Goal: Information Seeking & Learning: Learn about a topic

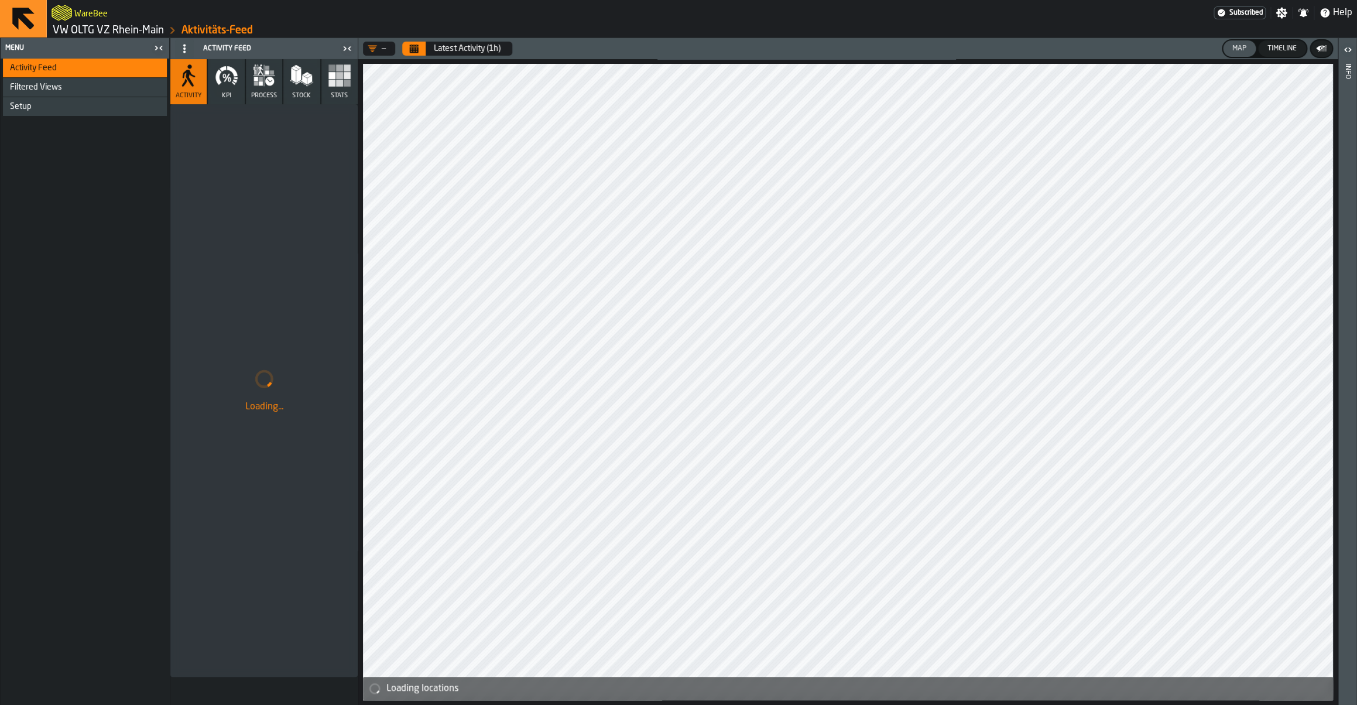
click at [83, 26] on link "VW OLTG VZ Rhein-Main" at bounding box center [108, 30] width 111 height 13
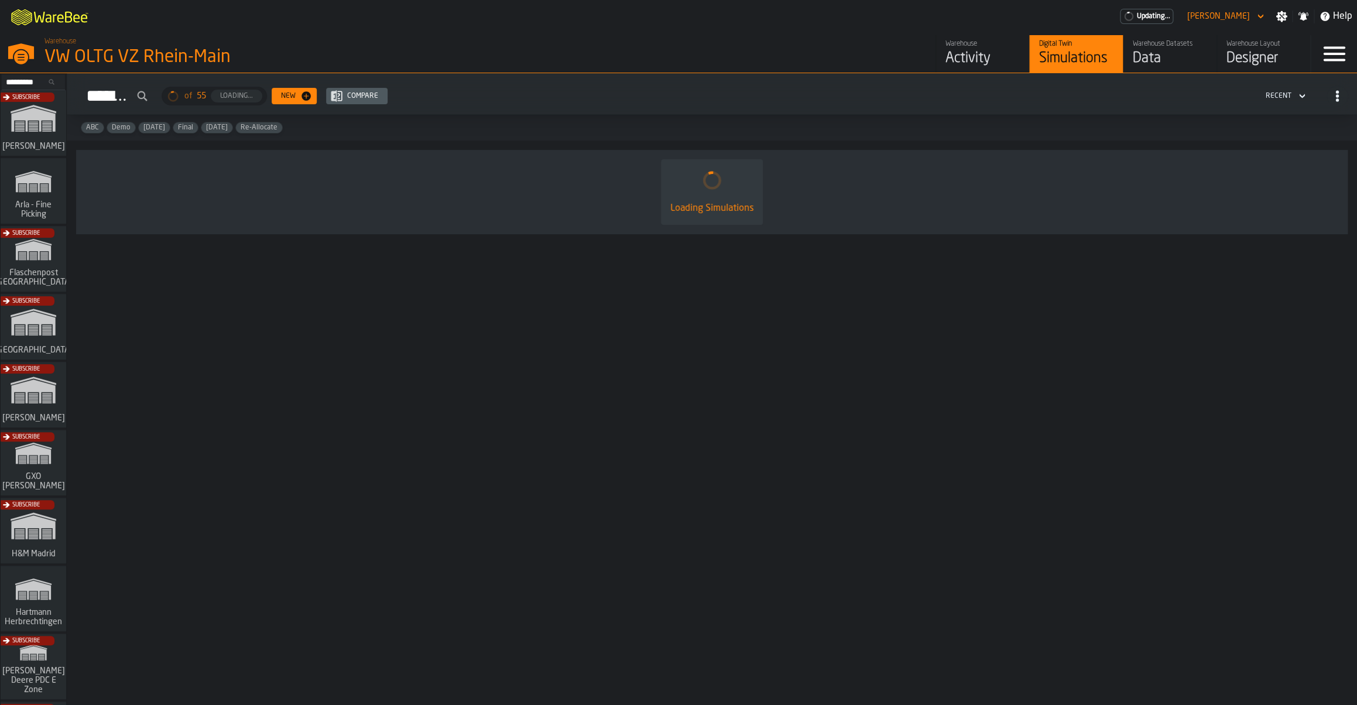
click at [43, 393] on div "Subscribe" at bounding box center [31, 398] width 66 height 68
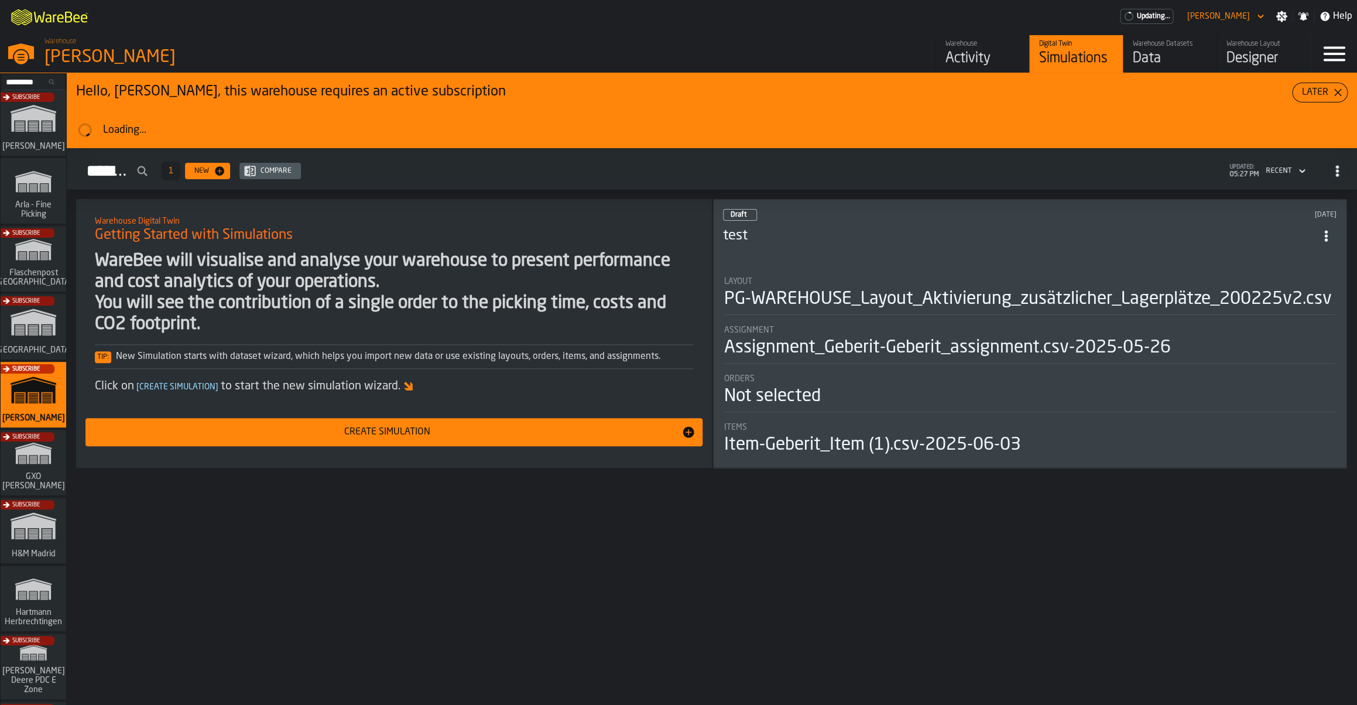
click at [56, 327] on div "Subscribe" at bounding box center [31, 330] width 66 height 68
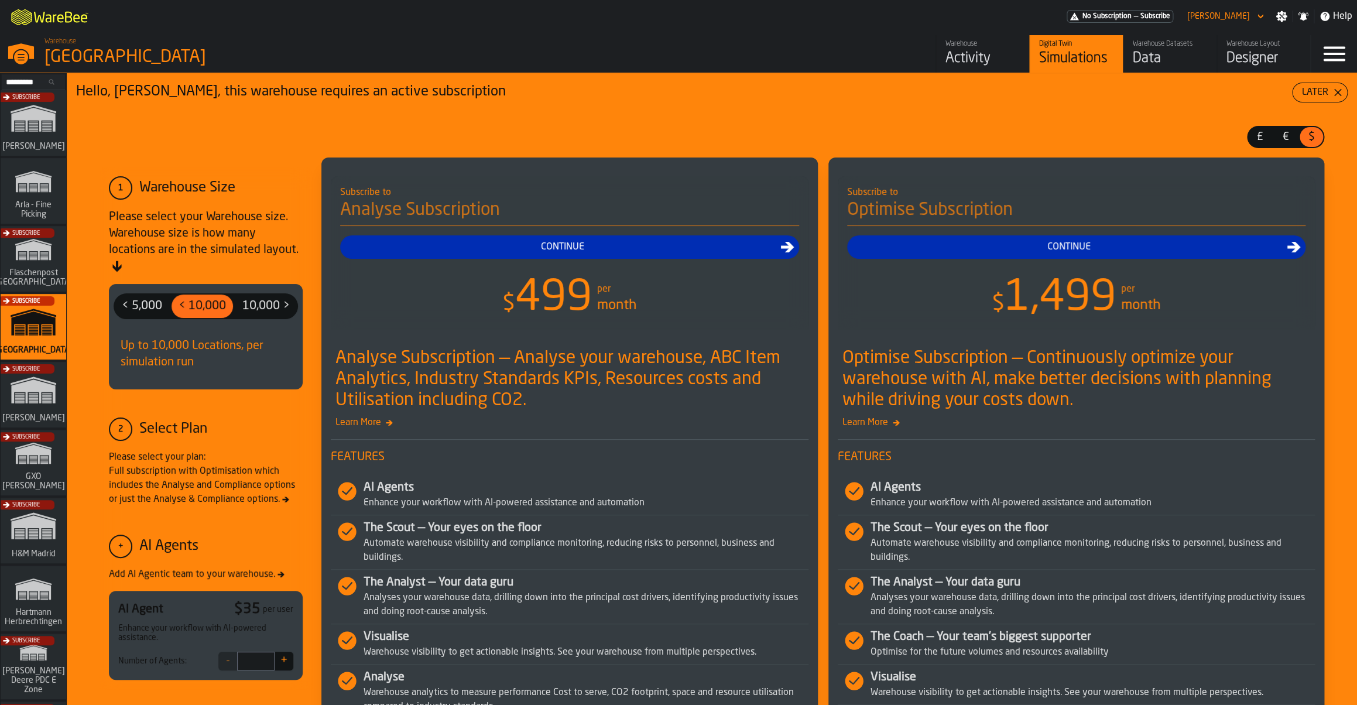
click at [1111, 248] on div "Continue" at bounding box center [1070, 247] width 436 height 14
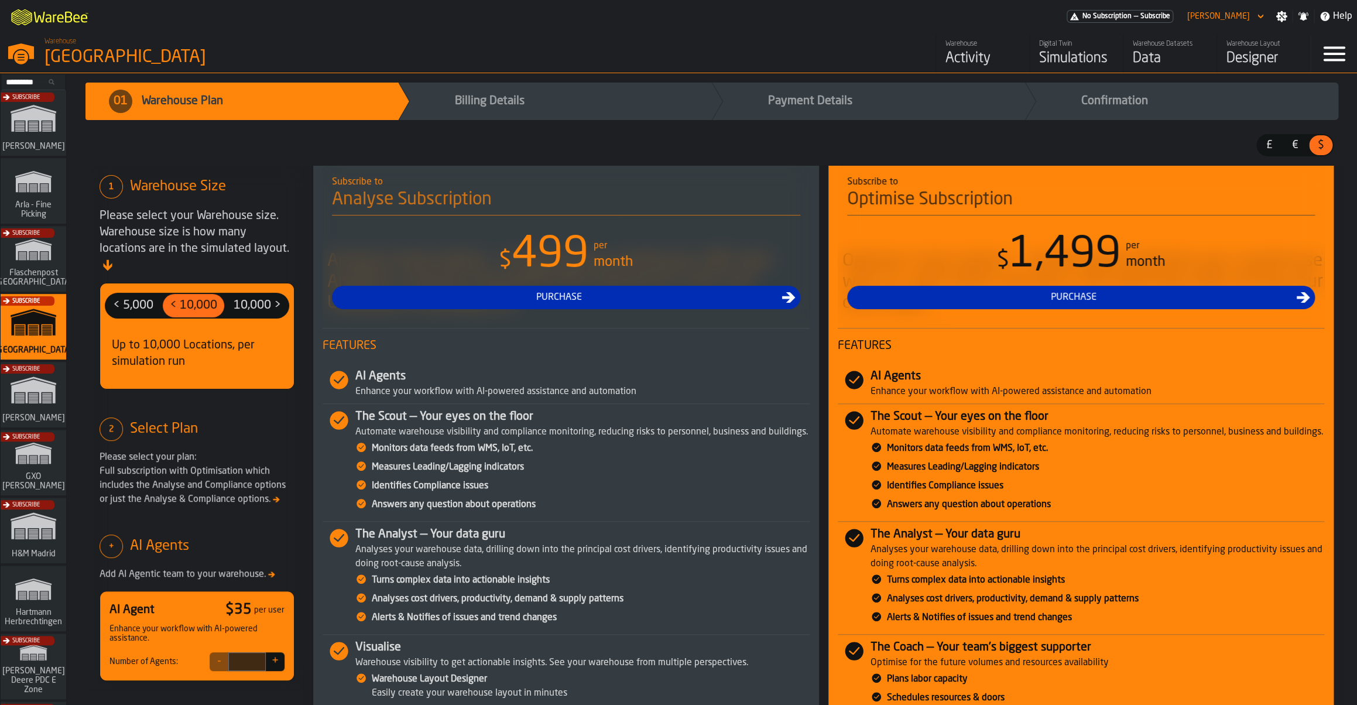
scroll to position [228, 0]
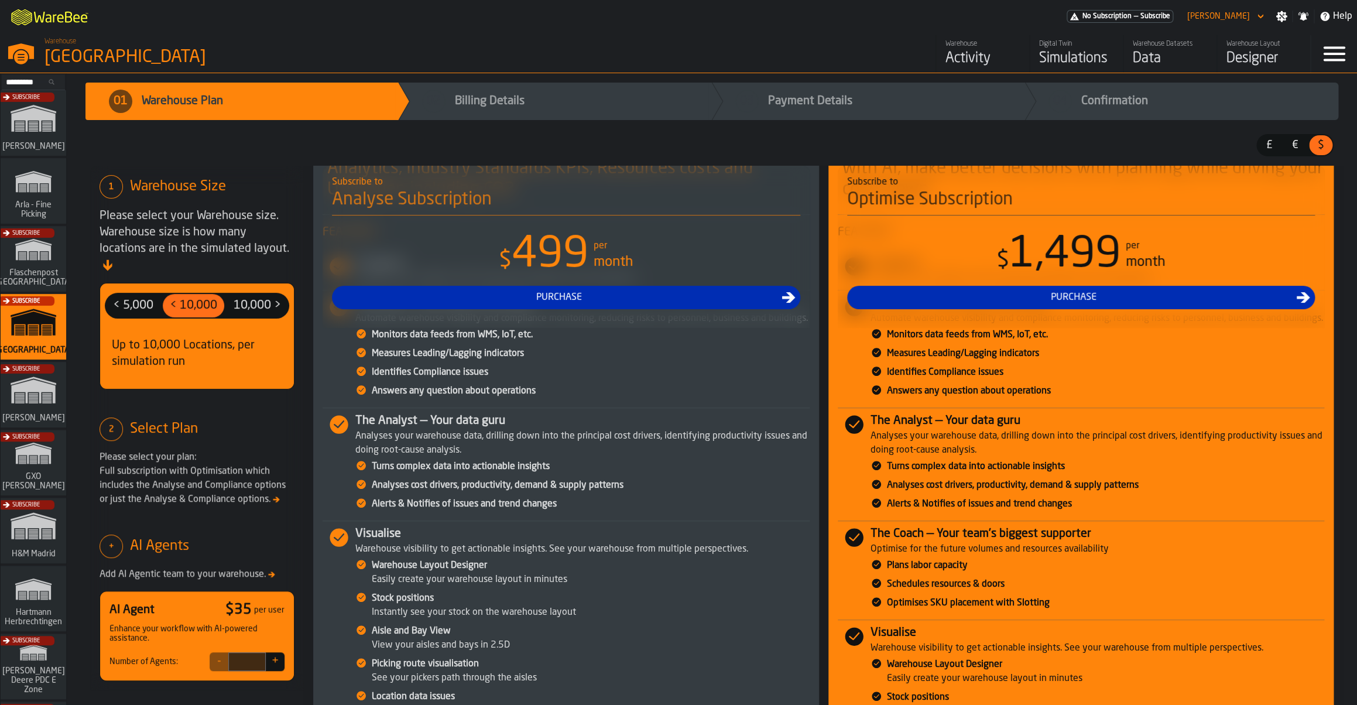
click at [260, 296] on span "10,000 >" at bounding box center [257, 305] width 57 height 19
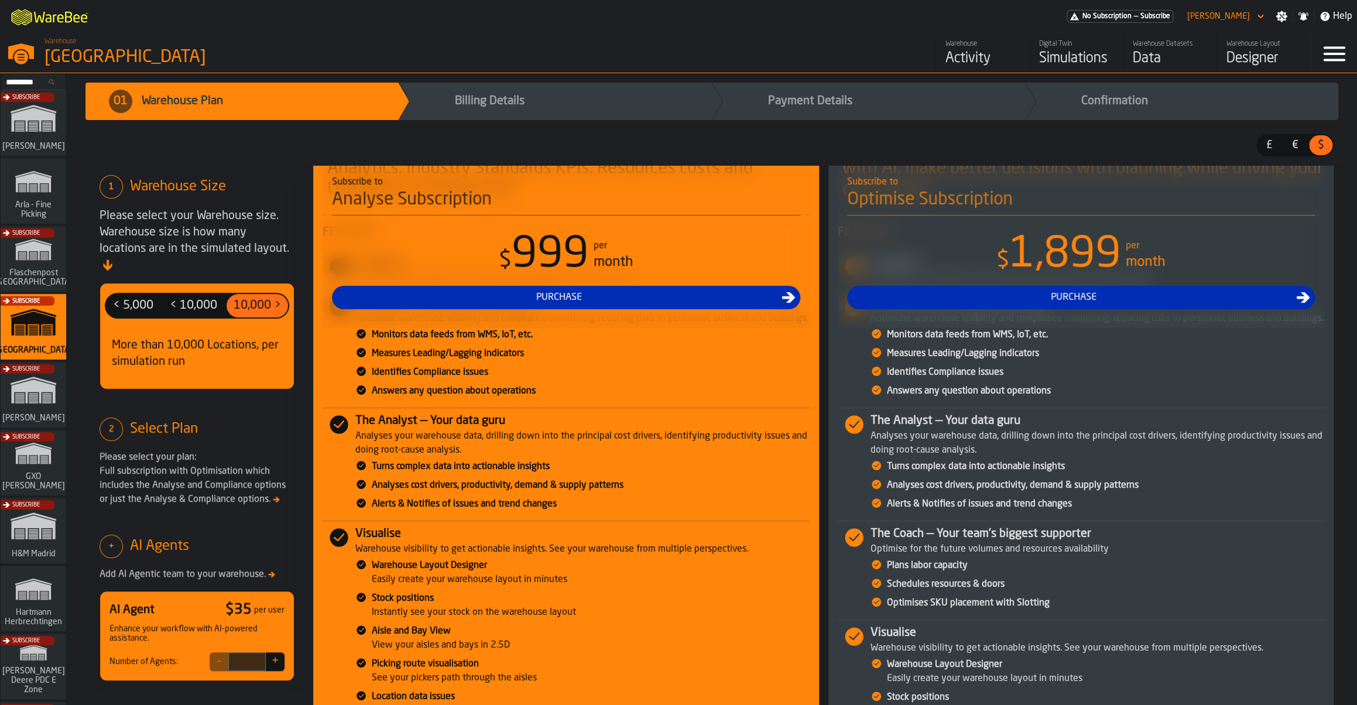
click at [199, 296] on span "< 10,000" at bounding box center [193, 305] width 57 height 19
click at [266, 296] on span "10,000 >" at bounding box center [257, 305] width 57 height 19
click at [187, 296] on span "< 10,000" at bounding box center [193, 305] width 57 height 19
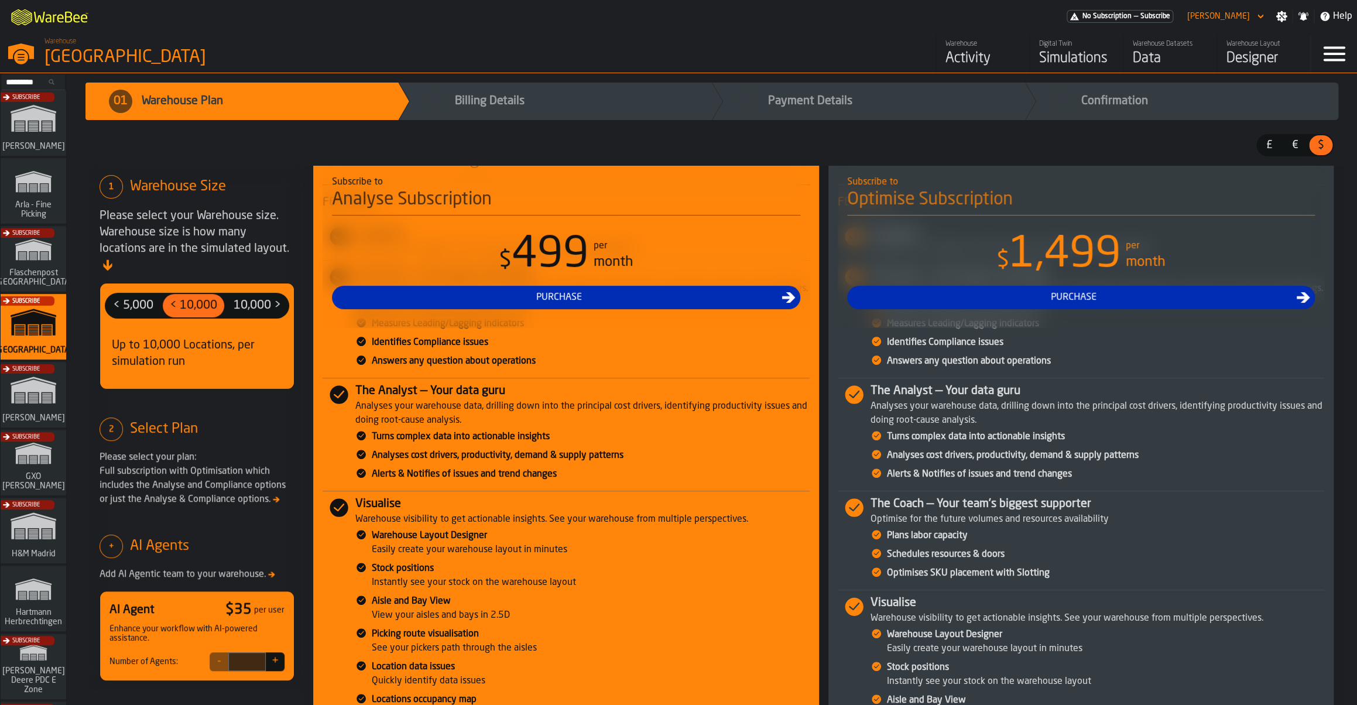
scroll to position [264, 0]
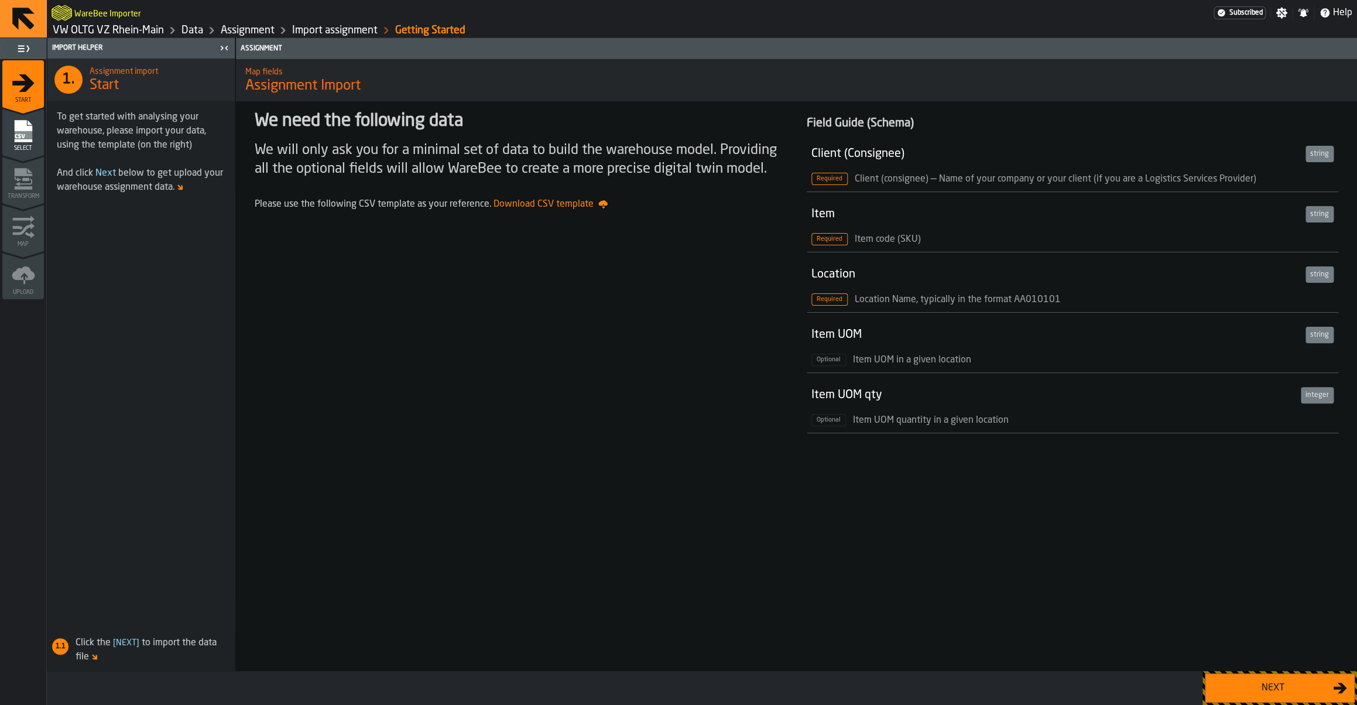
click at [122, 33] on link "VW OLTG VZ Rhein-Main" at bounding box center [108, 30] width 111 height 13
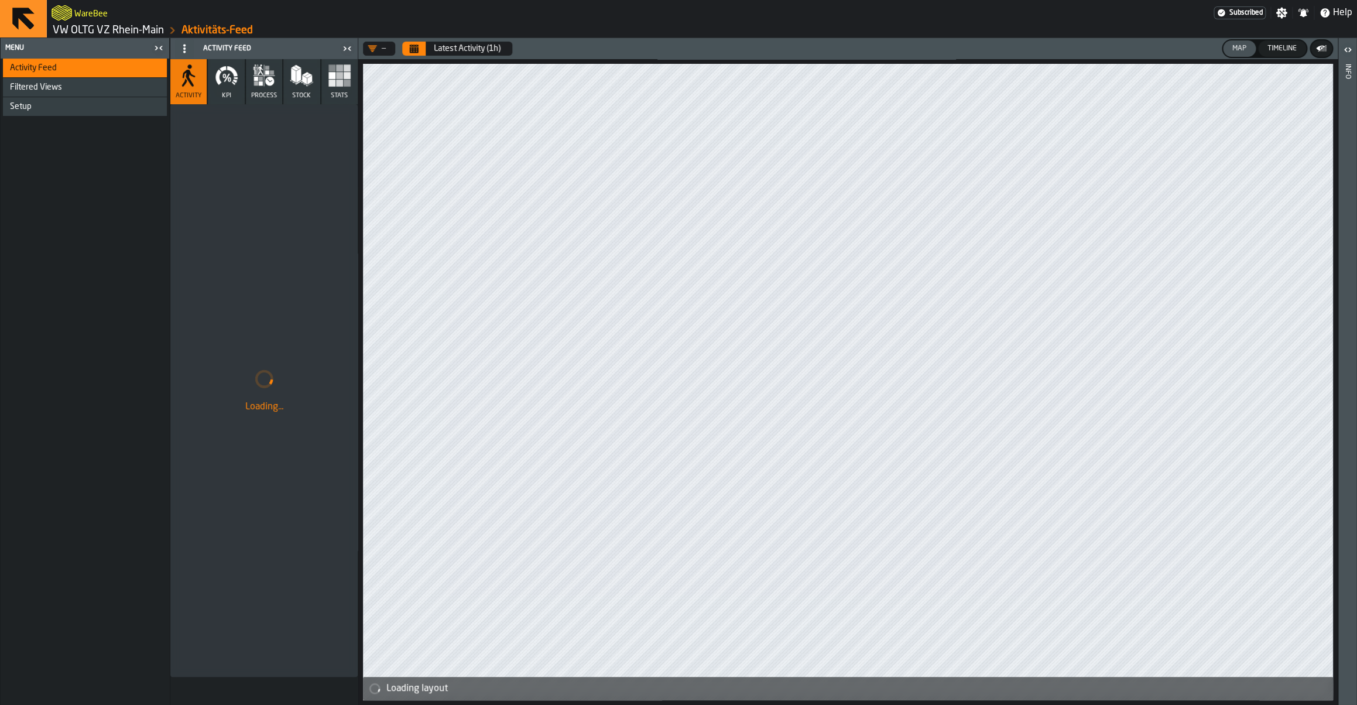
click at [238, 102] on button "KPI" at bounding box center [226, 81] width 36 height 45
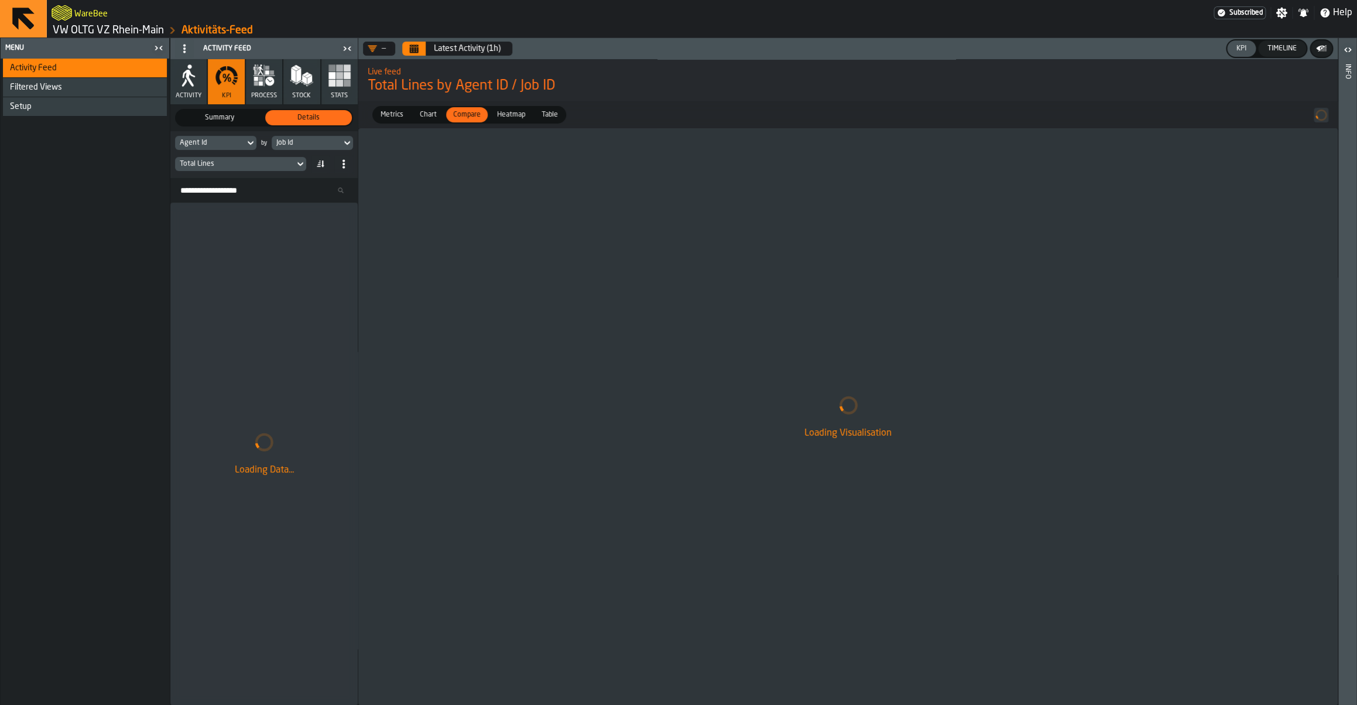
click at [280, 143] on div "Job Id" at bounding box center [306, 143] width 60 height 8
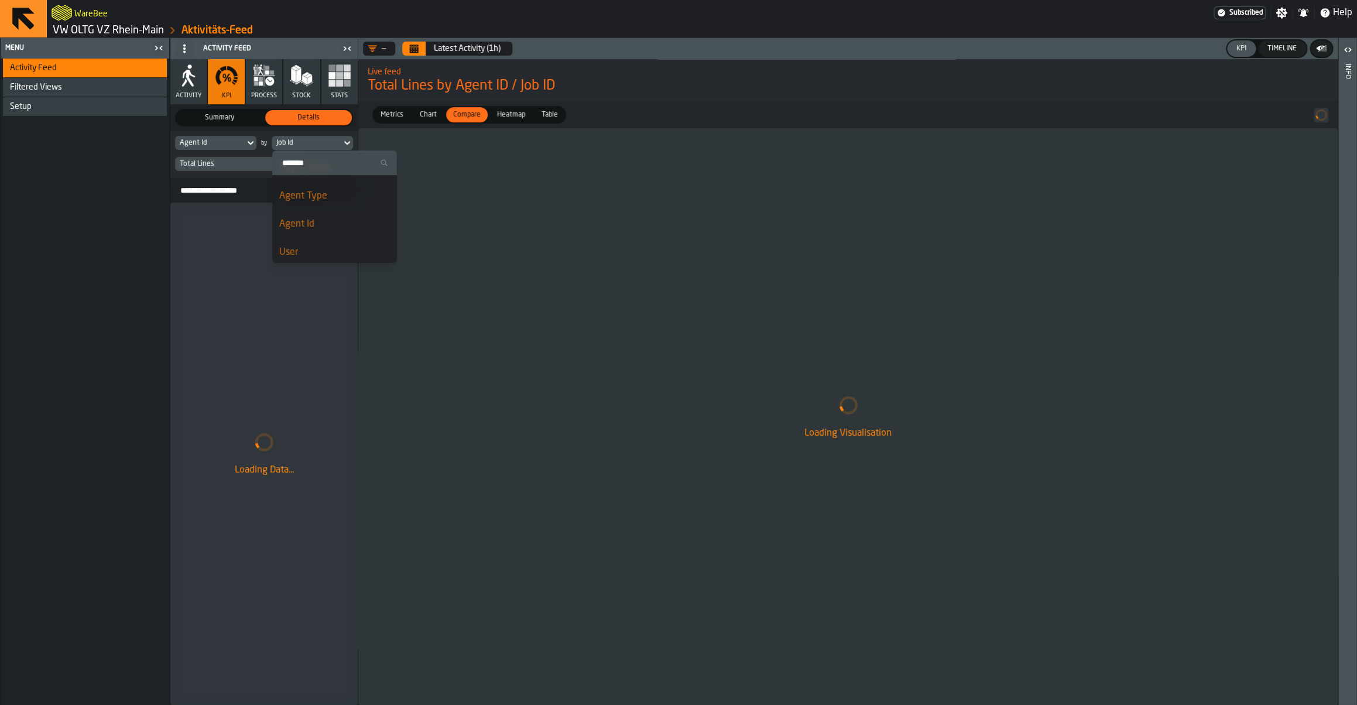
scroll to position [114, 0]
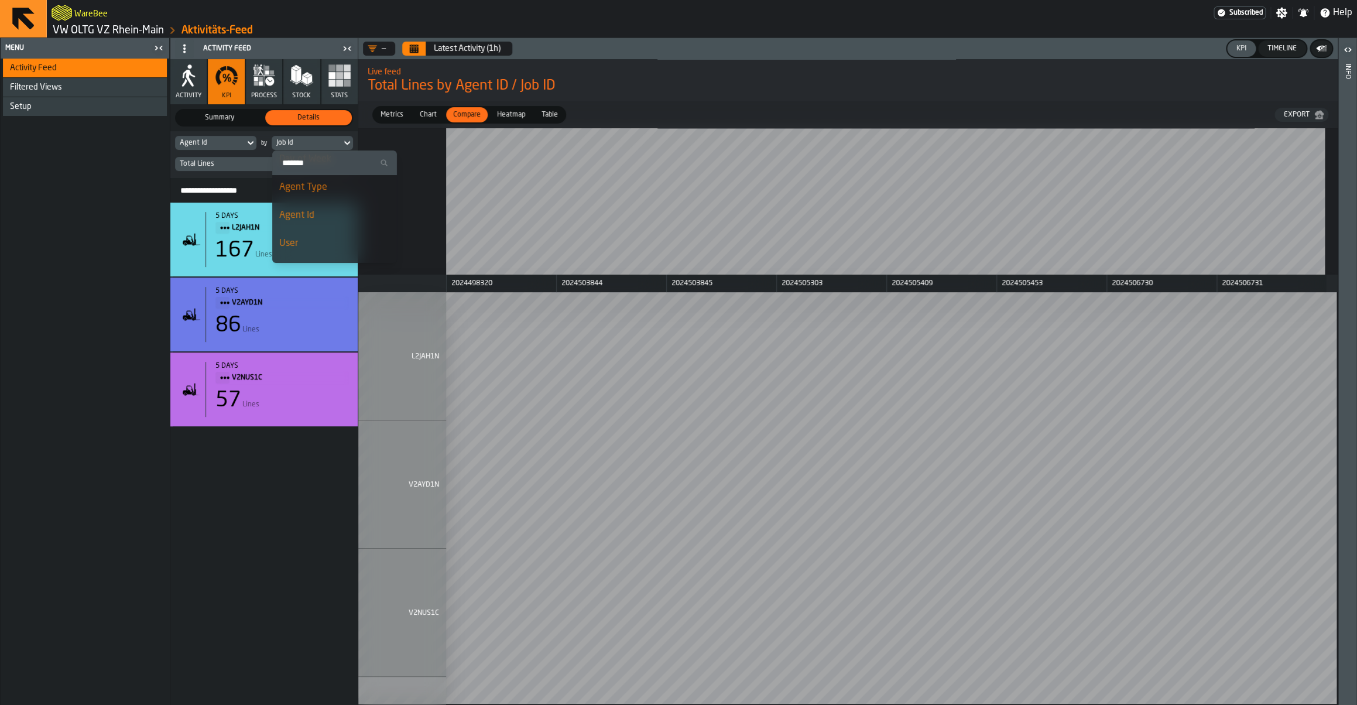
click at [289, 513] on div "5 days L2JAH1N 167 Lines 5 days V2AYD1N 86 Lines 5 days V2NUS1C 57 Lines" at bounding box center [263, 454] width 187 height 502
click at [133, 26] on link "VW OLTG VZ Rhein-Main" at bounding box center [108, 30] width 111 height 13
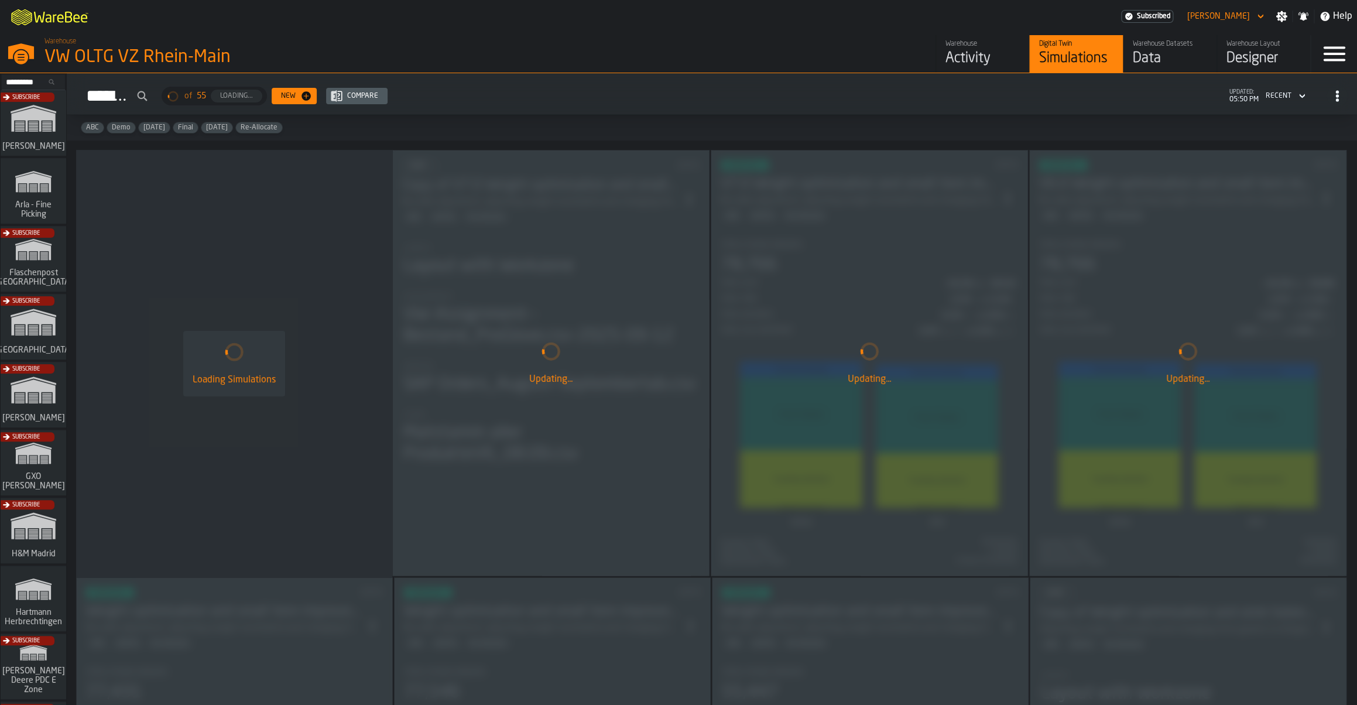
click at [633, 249] on div "Updating..." at bounding box center [551, 362] width 316 height 425
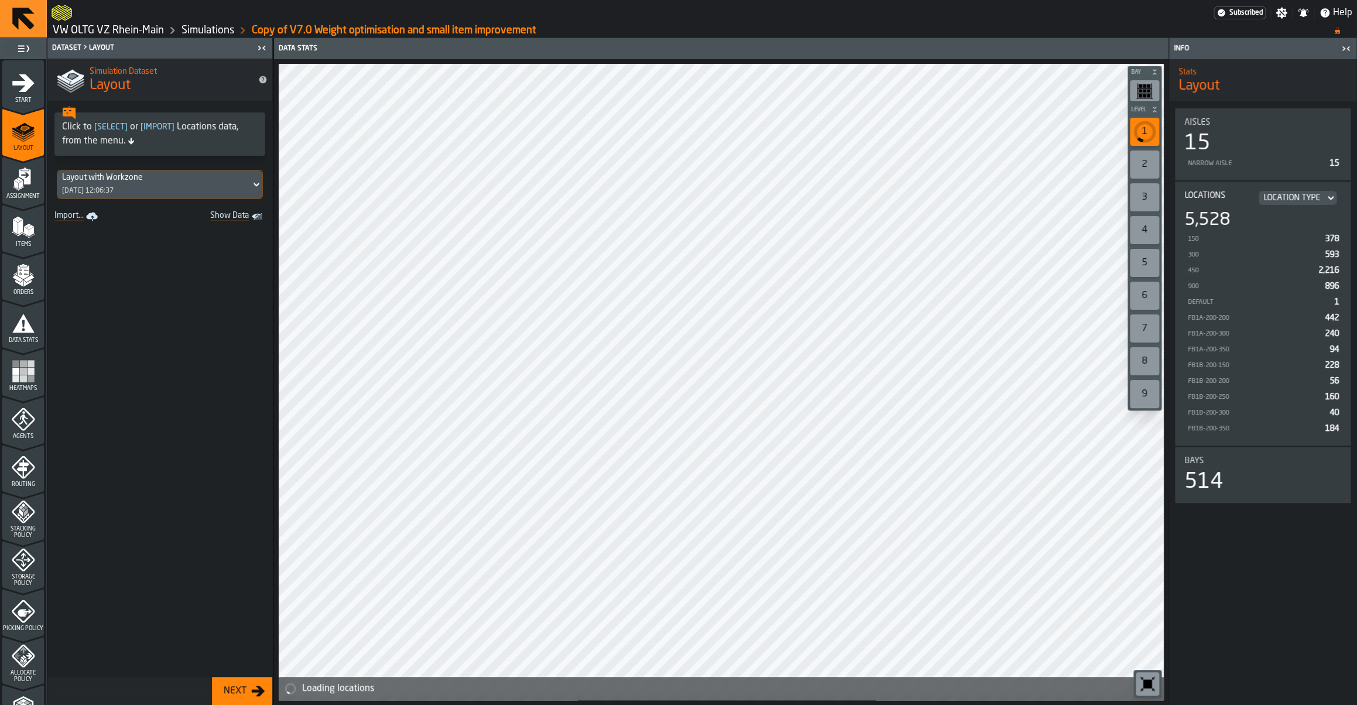
click at [137, 35] on link "VW OLTG VZ Rhein-Main" at bounding box center [108, 30] width 111 height 13
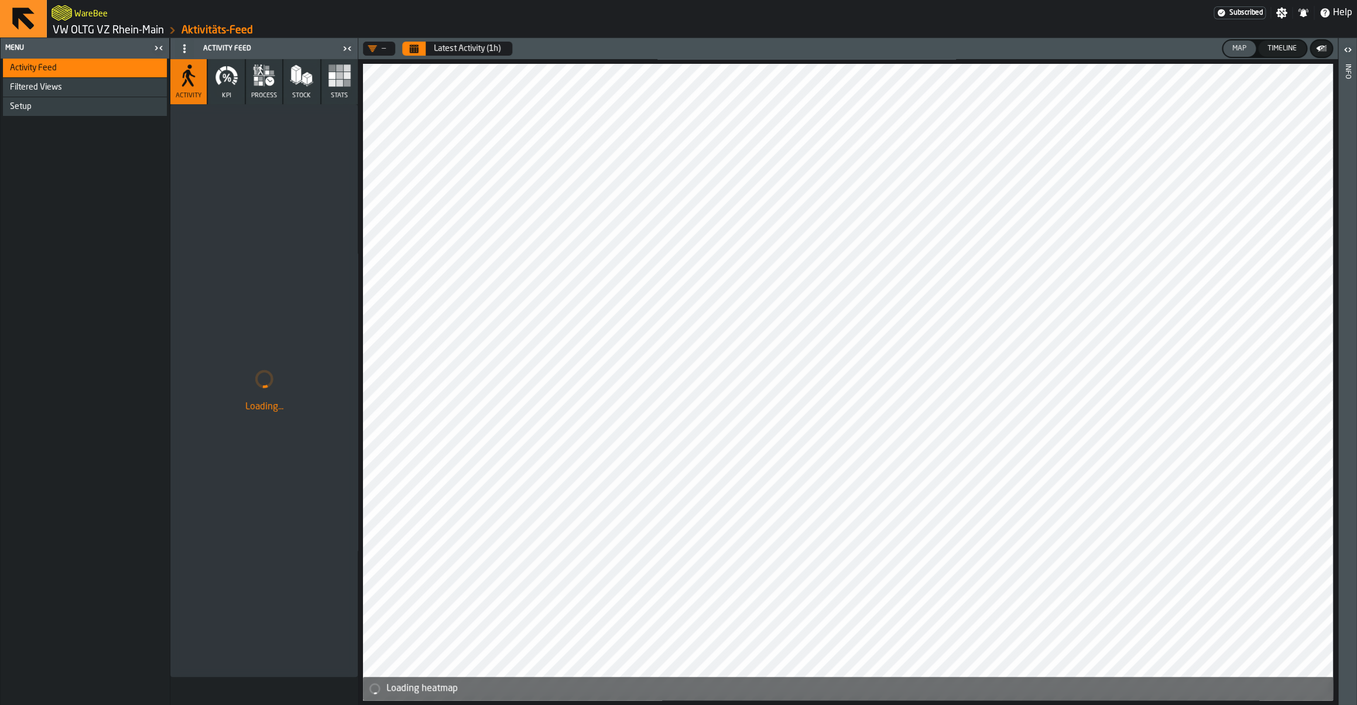
click at [222, 81] on icon "button" at bounding box center [226, 75] width 23 height 23
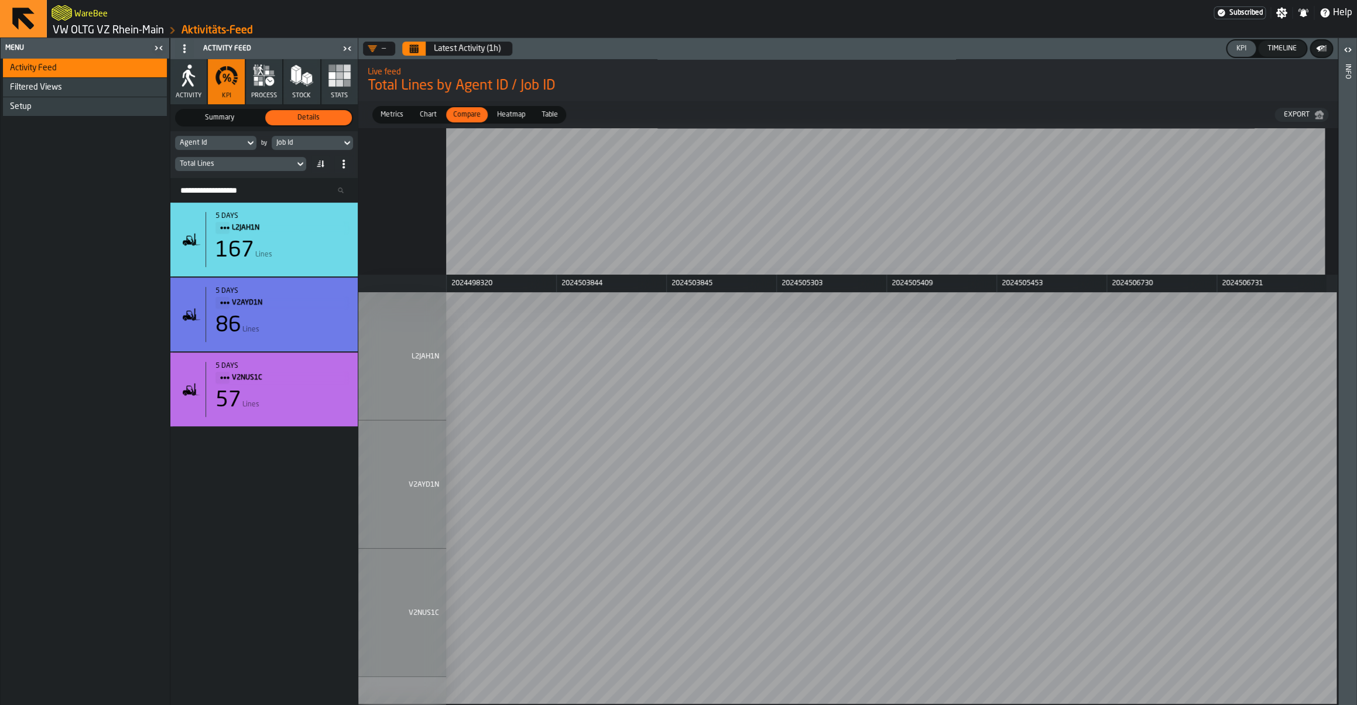
click at [417, 49] on icon "Calendar" at bounding box center [413, 48] width 9 height 9
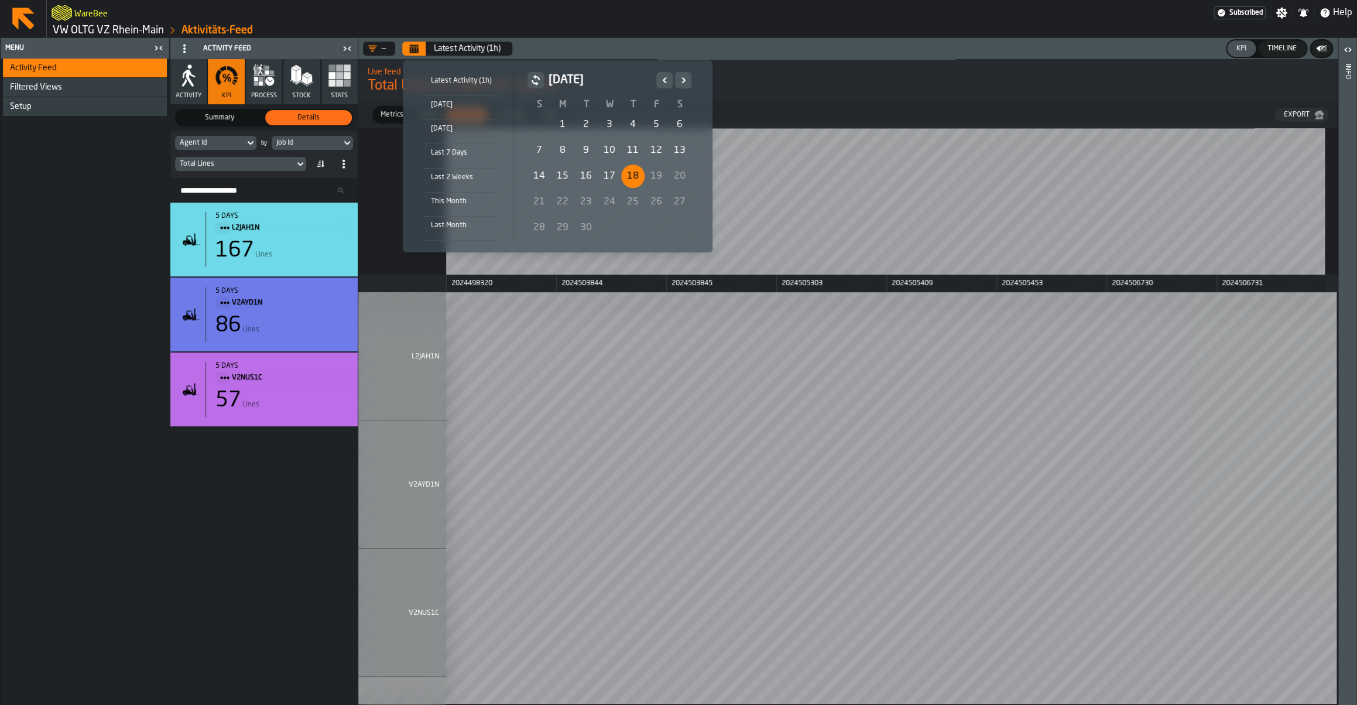
click at [554, 149] on div "8" at bounding box center [562, 150] width 23 height 23
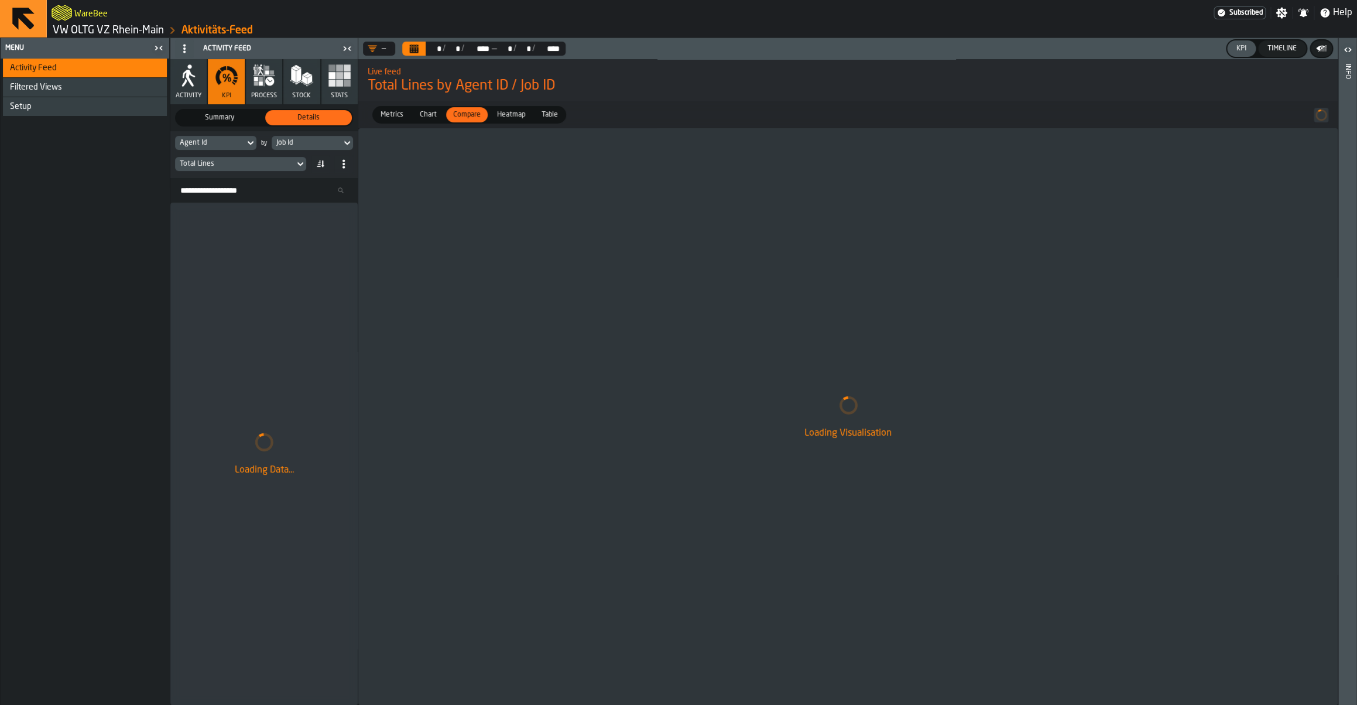
click at [412, 55] on button "Calendar" at bounding box center [413, 49] width 23 height 14
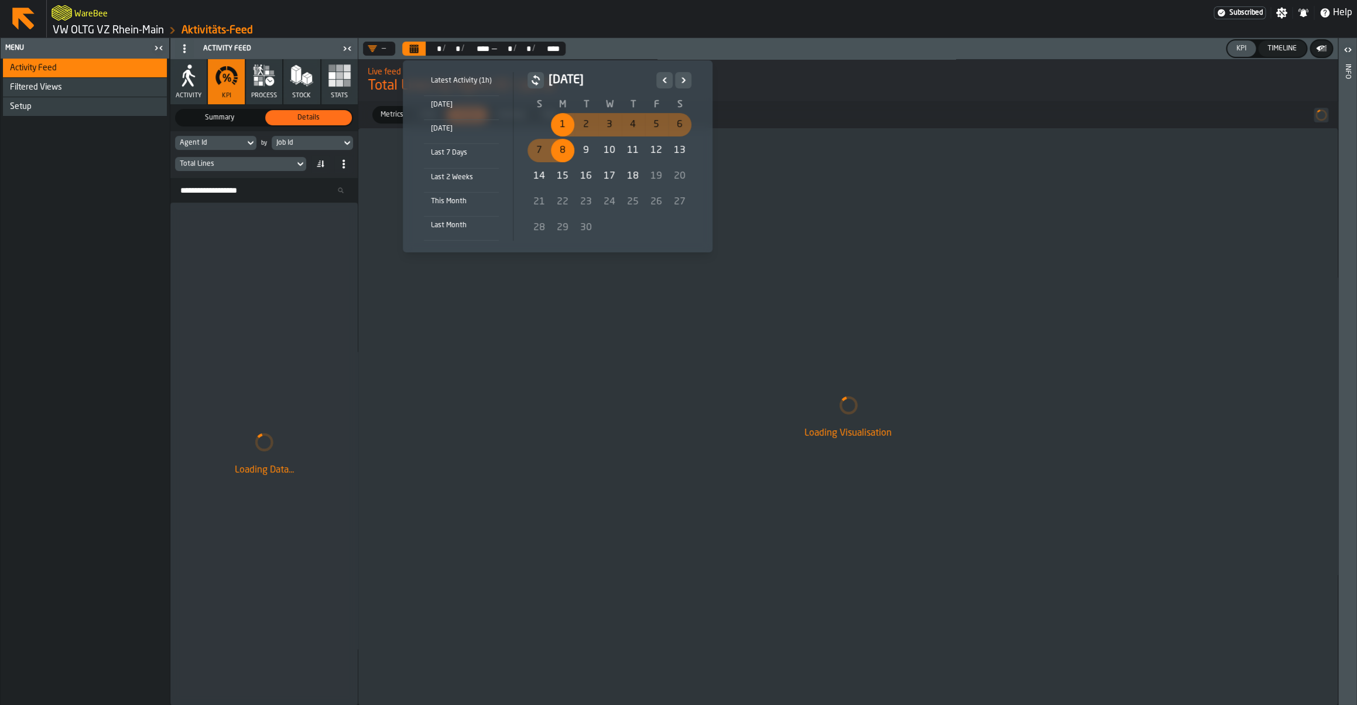
click at [565, 126] on div "1" at bounding box center [562, 124] width 23 height 23
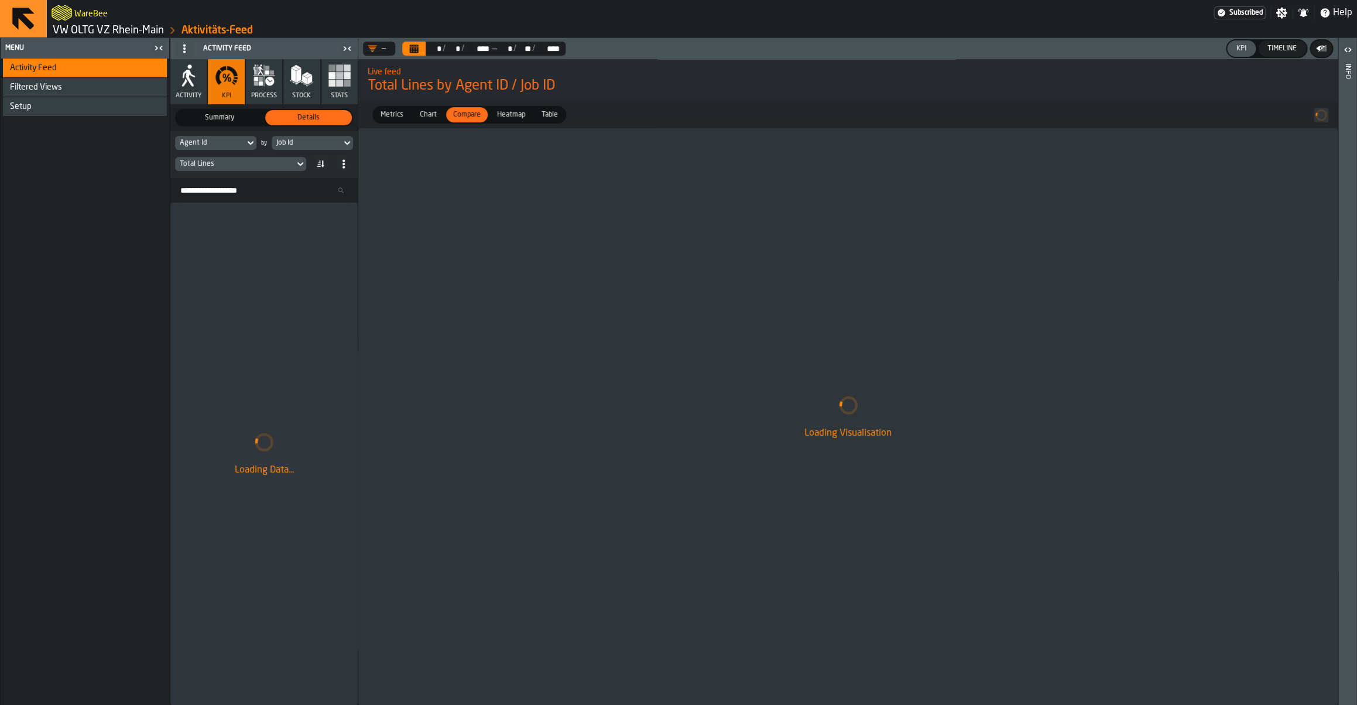
click at [225, 167] on div "Total Lines" at bounding box center [235, 164] width 110 height 8
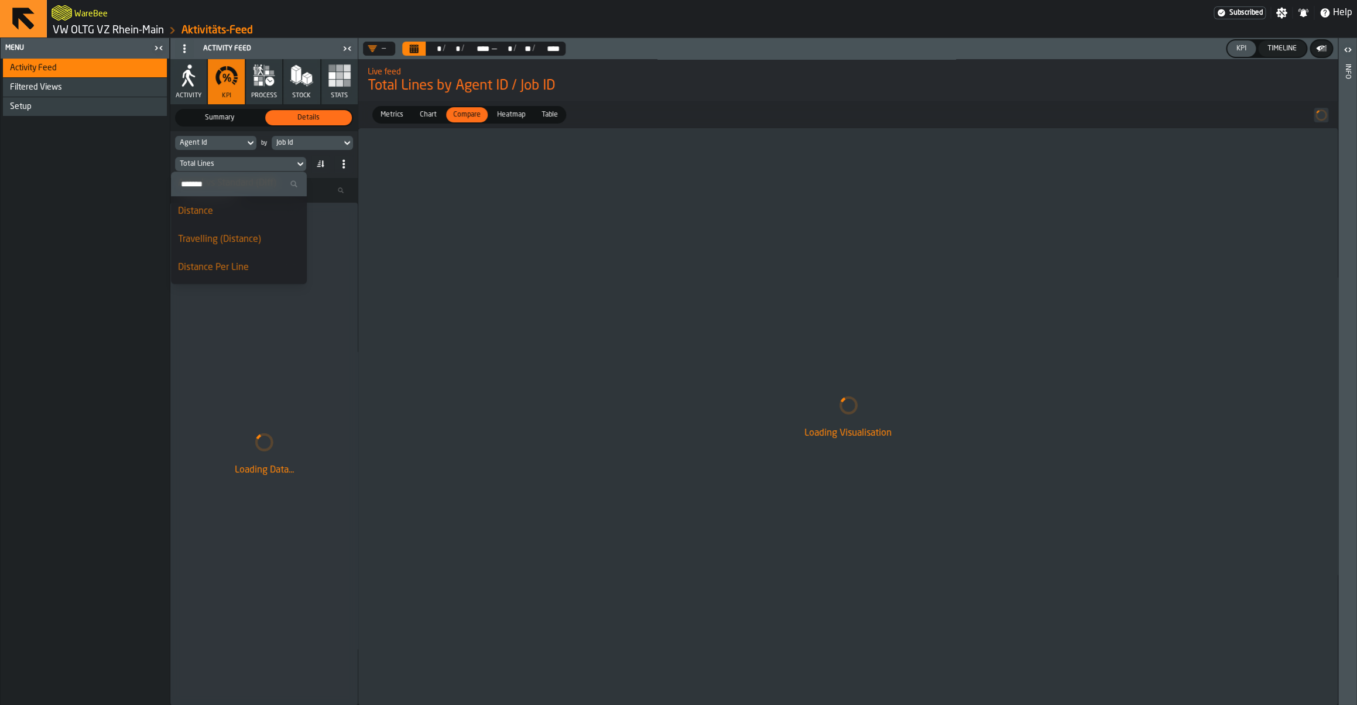
scroll to position [446, 0]
click at [222, 214] on div "Distance Per Line" at bounding box center [239, 214] width 122 height 14
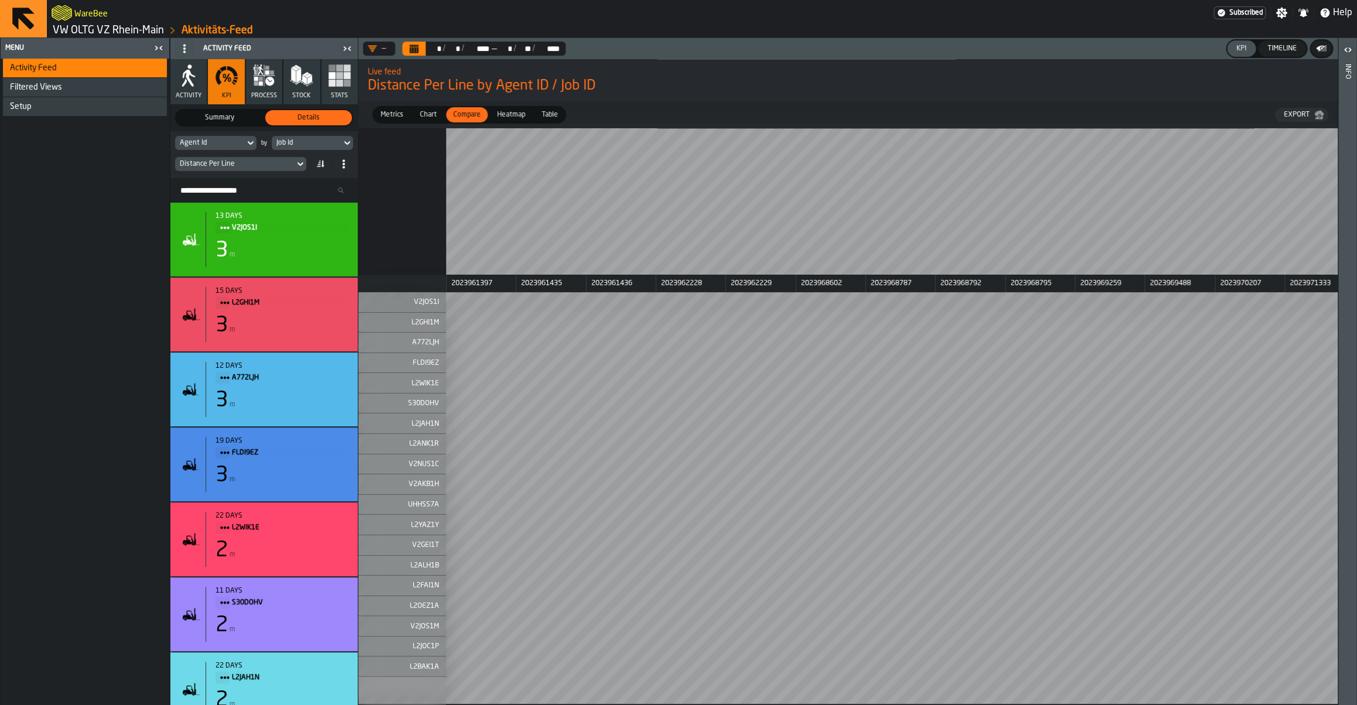
click at [420, 110] on div "Chart" at bounding box center [428, 114] width 31 height 15
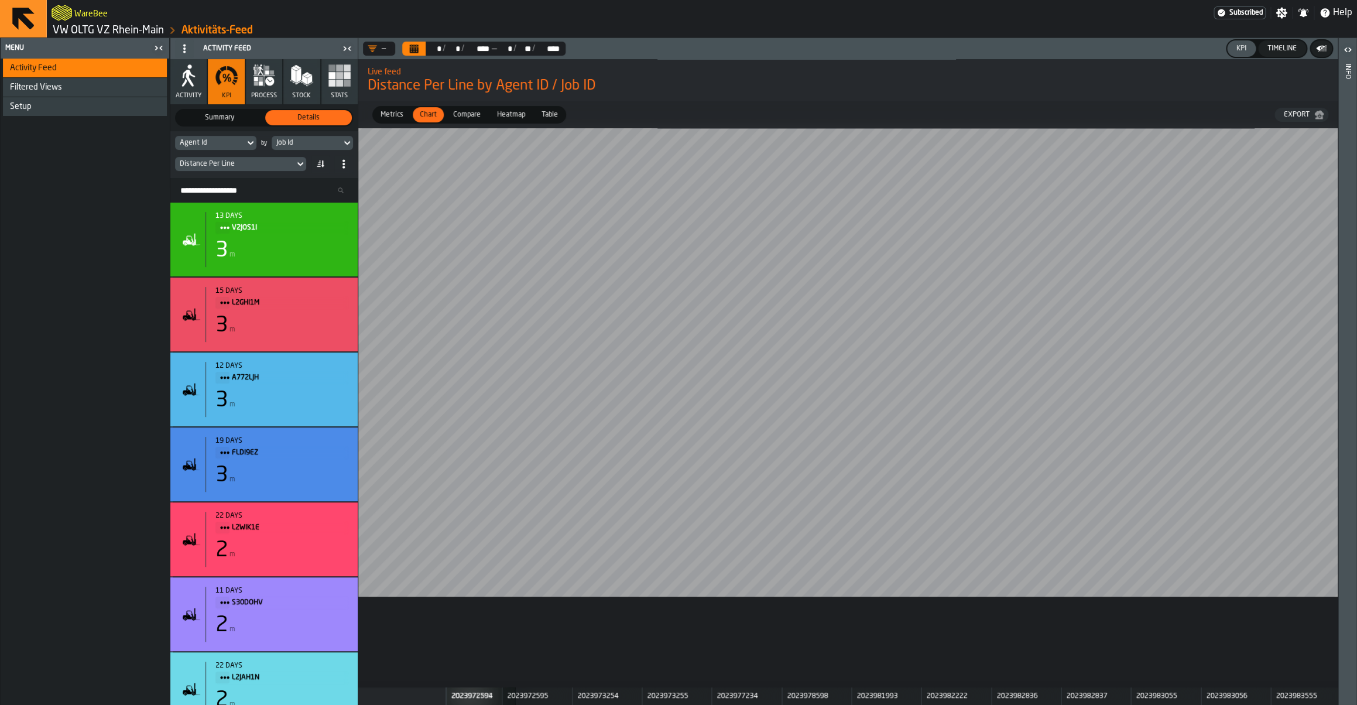
scroll to position [0, 993]
click at [309, 146] on div "Job Id" at bounding box center [306, 143] width 60 height 8
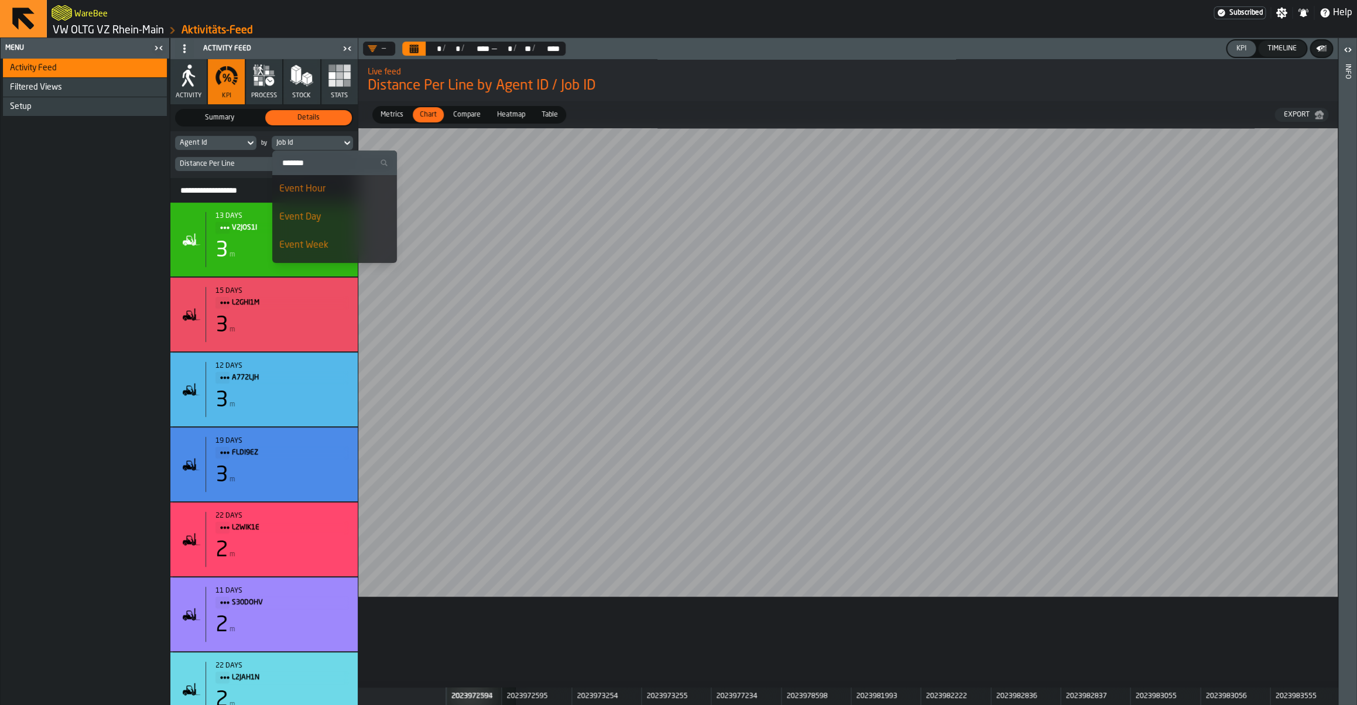
click at [315, 217] on div "Event Day" at bounding box center [334, 217] width 111 height 14
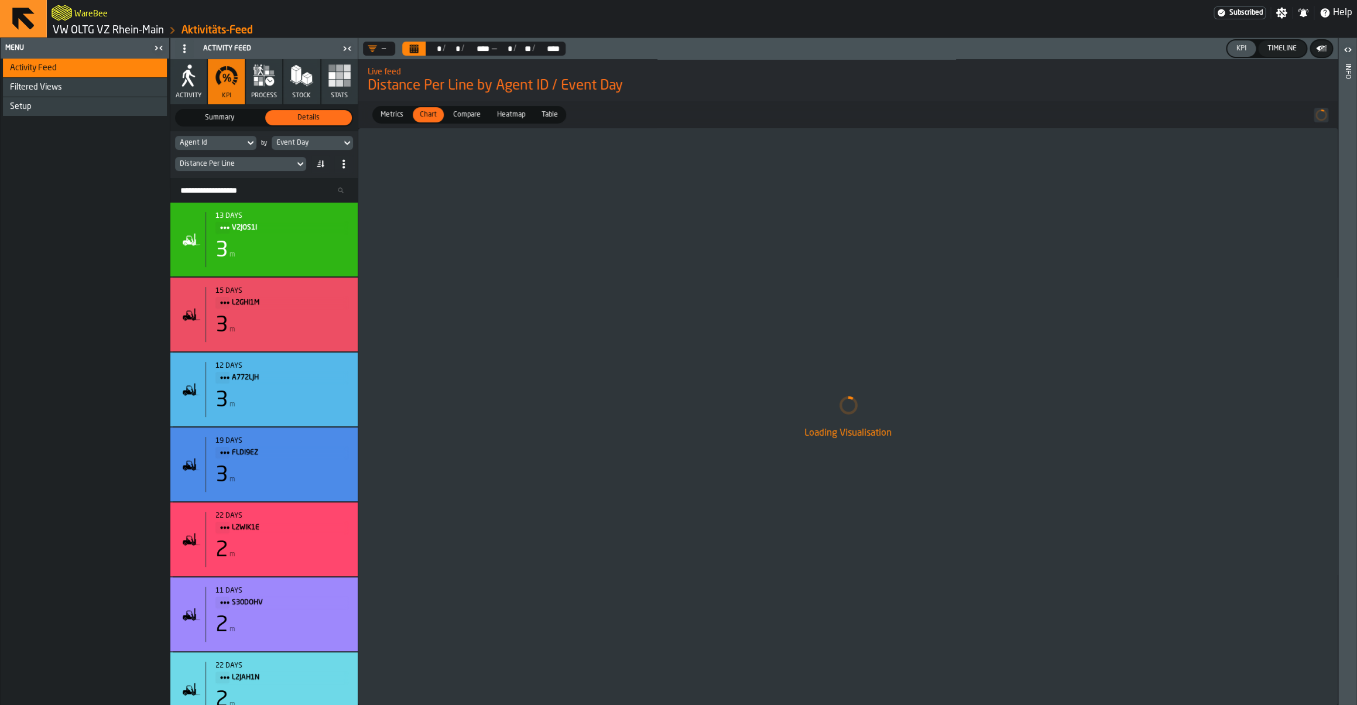
click at [214, 147] on div "Agent Id" at bounding box center [210, 143] width 60 height 8
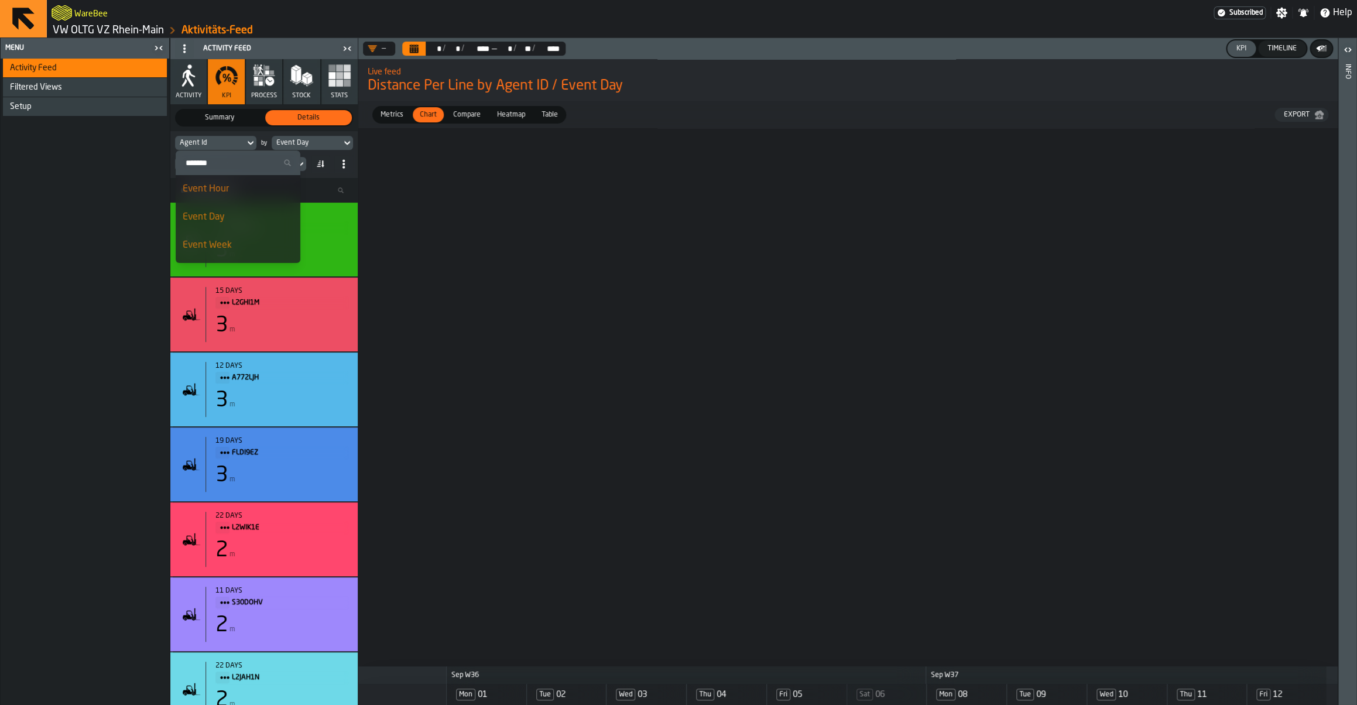
scroll to position [24, 0]
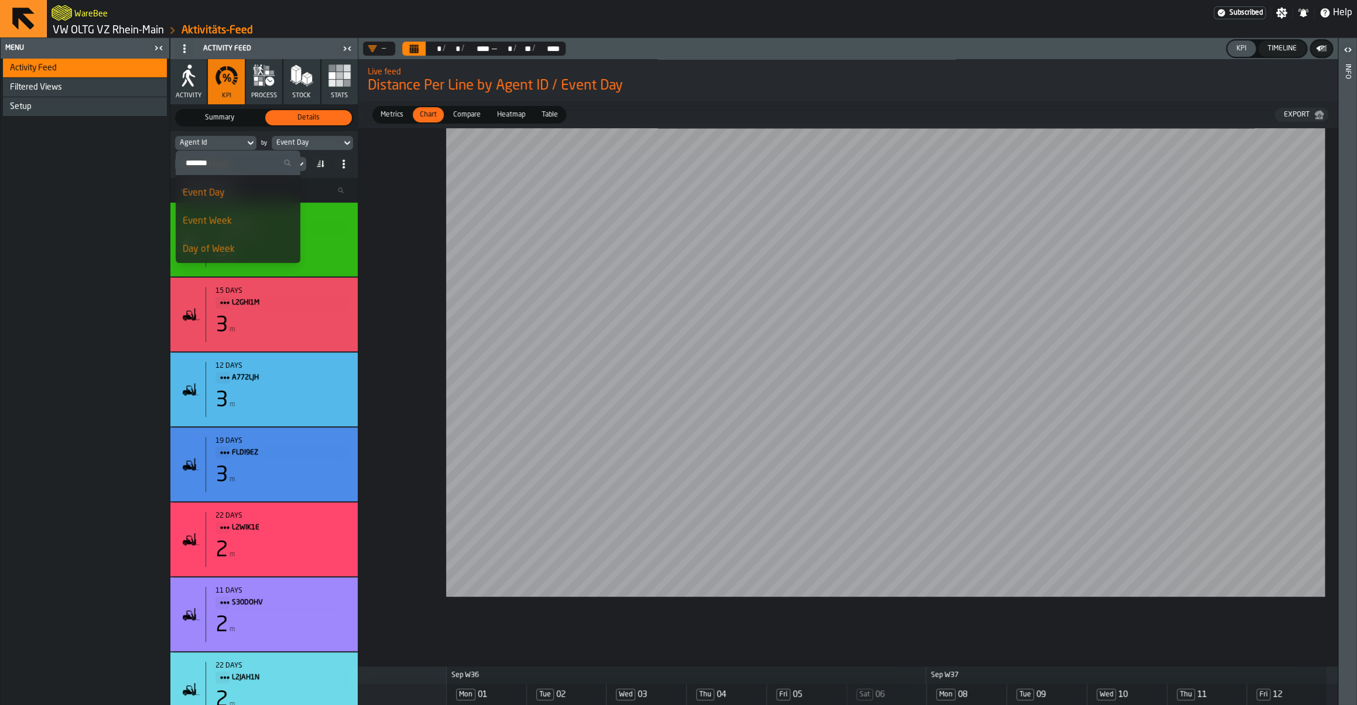
click at [213, 167] on input "Search" at bounding box center [237, 162] width 115 height 15
type input "******"
click at [219, 187] on div "Consignee" at bounding box center [213, 189] width 61 height 14
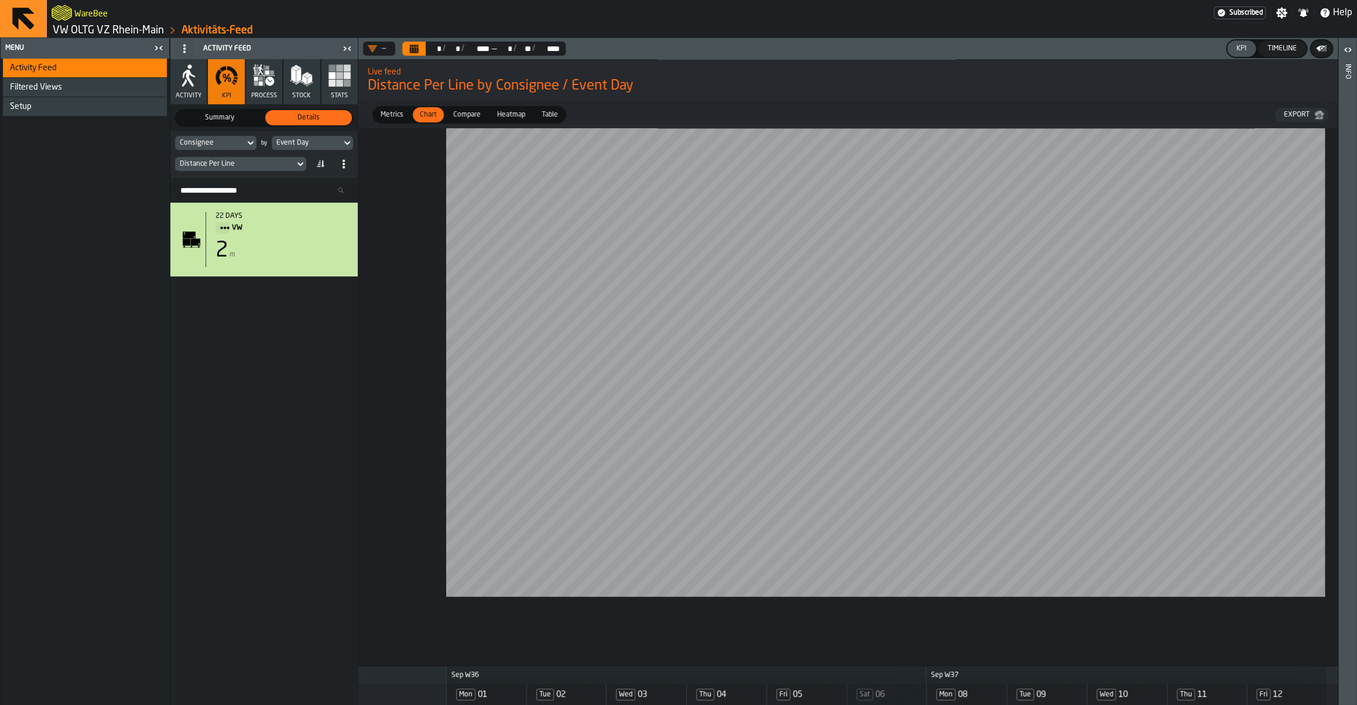
click at [407, 46] on button "Calendar" at bounding box center [413, 49] width 23 height 14
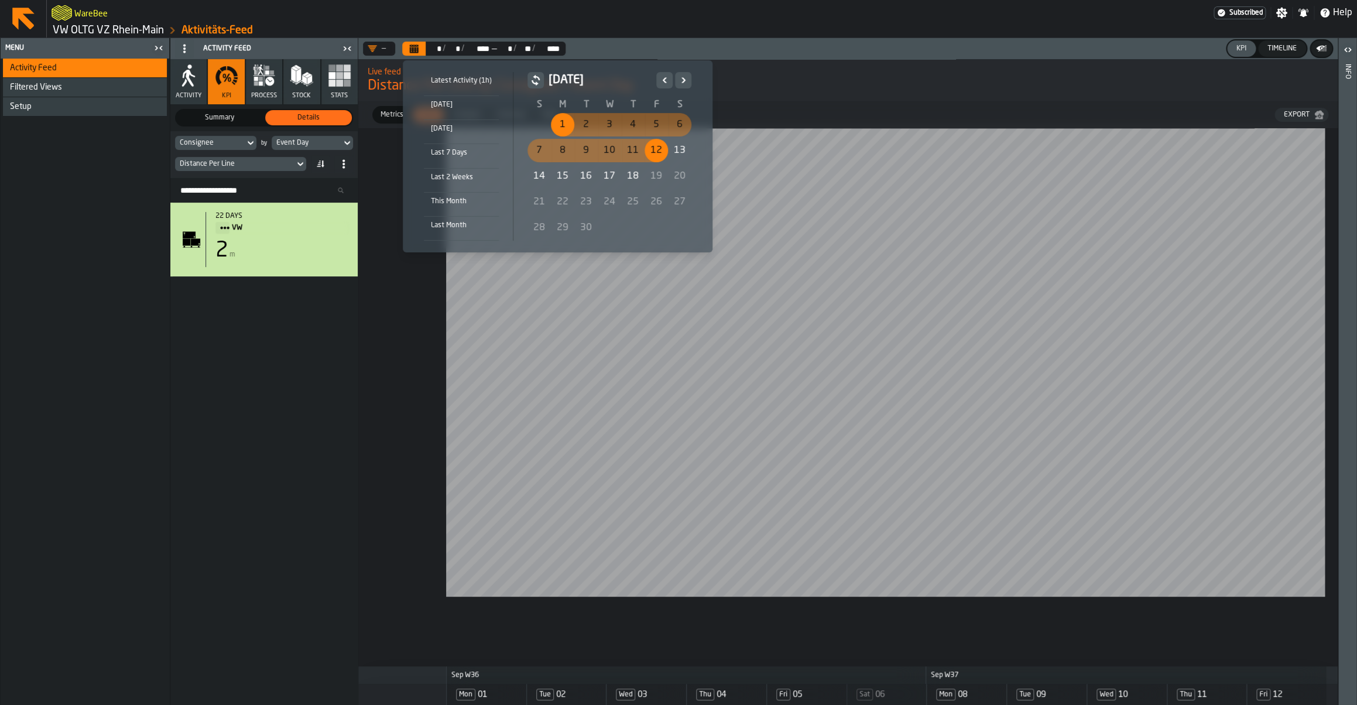
click at [662, 87] on icon "Previous" at bounding box center [665, 80] width 12 height 14
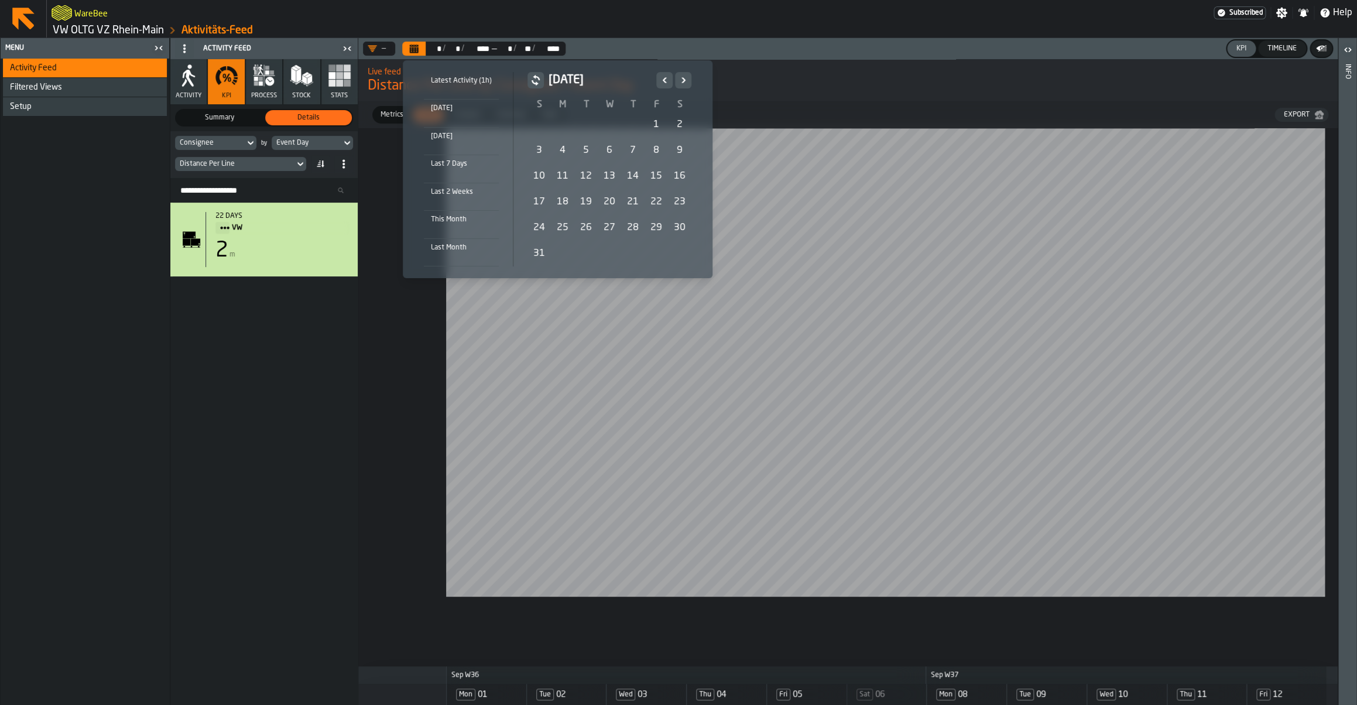
click at [567, 155] on div "4" at bounding box center [562, 150] width 23 height 23
click at [685, 84] on icon "Next" at bounding box center [683, 80] width 12 height 14
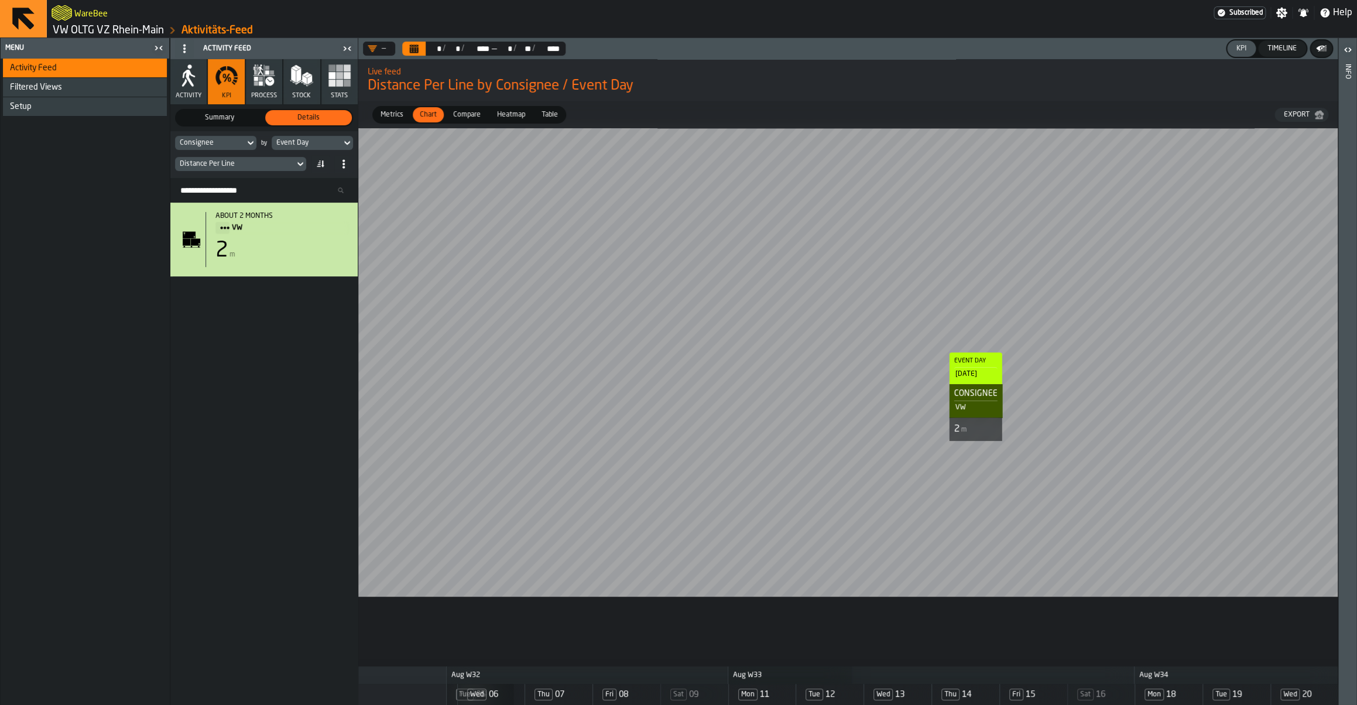
scroll to position [0, 533]
drag, startPoint x: 543, startPoint y: 122, endPoint x: 615, endPoint y: 122, distance: 71.4
click at [615, 122] on div "Metrics Metrics Chart Chart Compare Compare Heatmap Heatmap Table Table Export" at bounding box center [847, 114] width 979 height 27
click at [560, 112] on span "Table" at bounding box center [550, 114] width 26 height 11
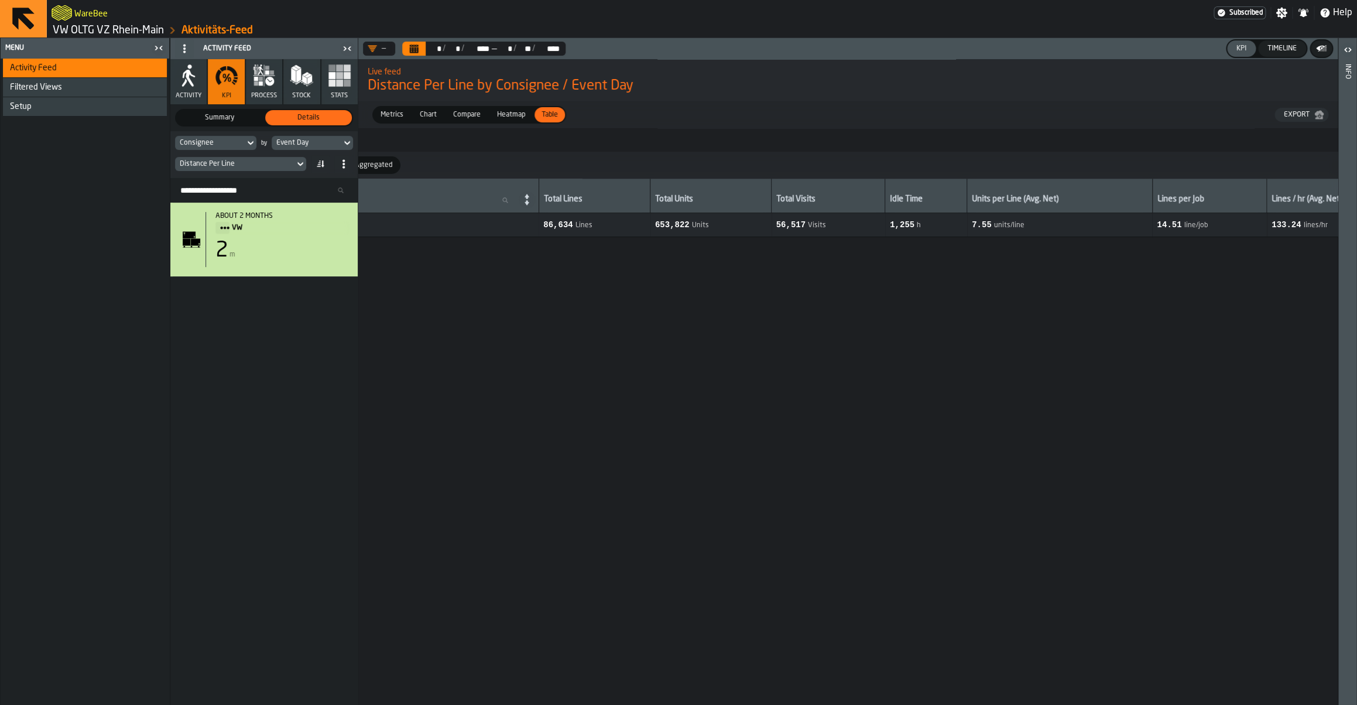
scroll to position [0, 0]
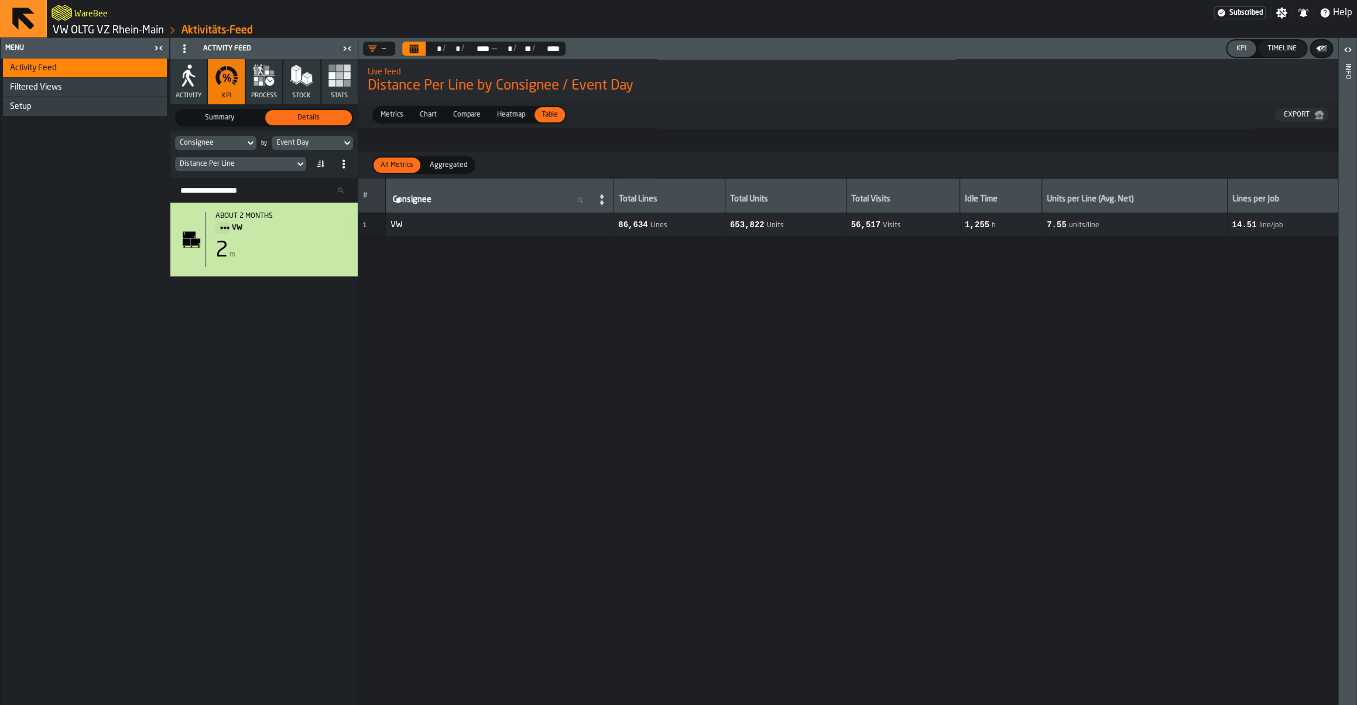
click at [435, 167] on span "Aggregated" at bounding box center [448, 165] width 47 height 11
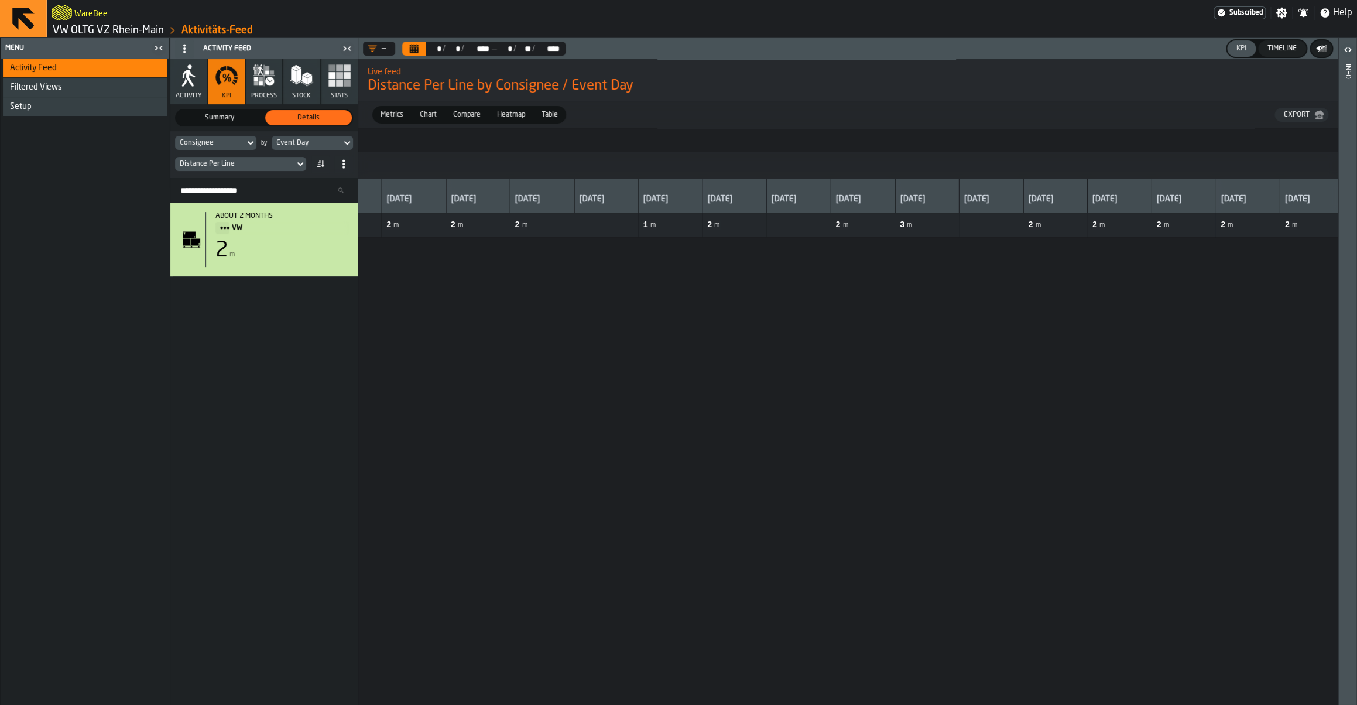
scroll to position [0, 1831]
click at [585, 229] on span "m" at bounding box center [583, 225] width 6 height 8
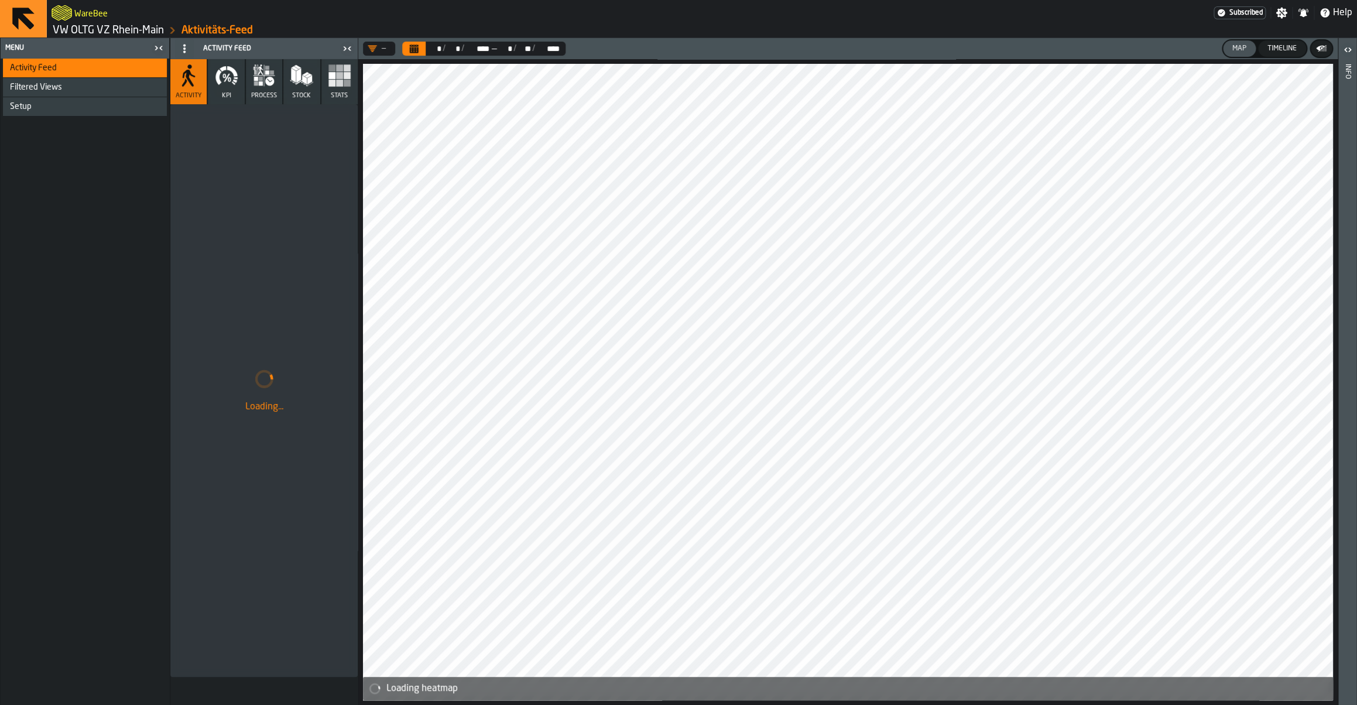
click at [224, 94] on span "KPI" at bounding box center [226, 96] width 9 height 8
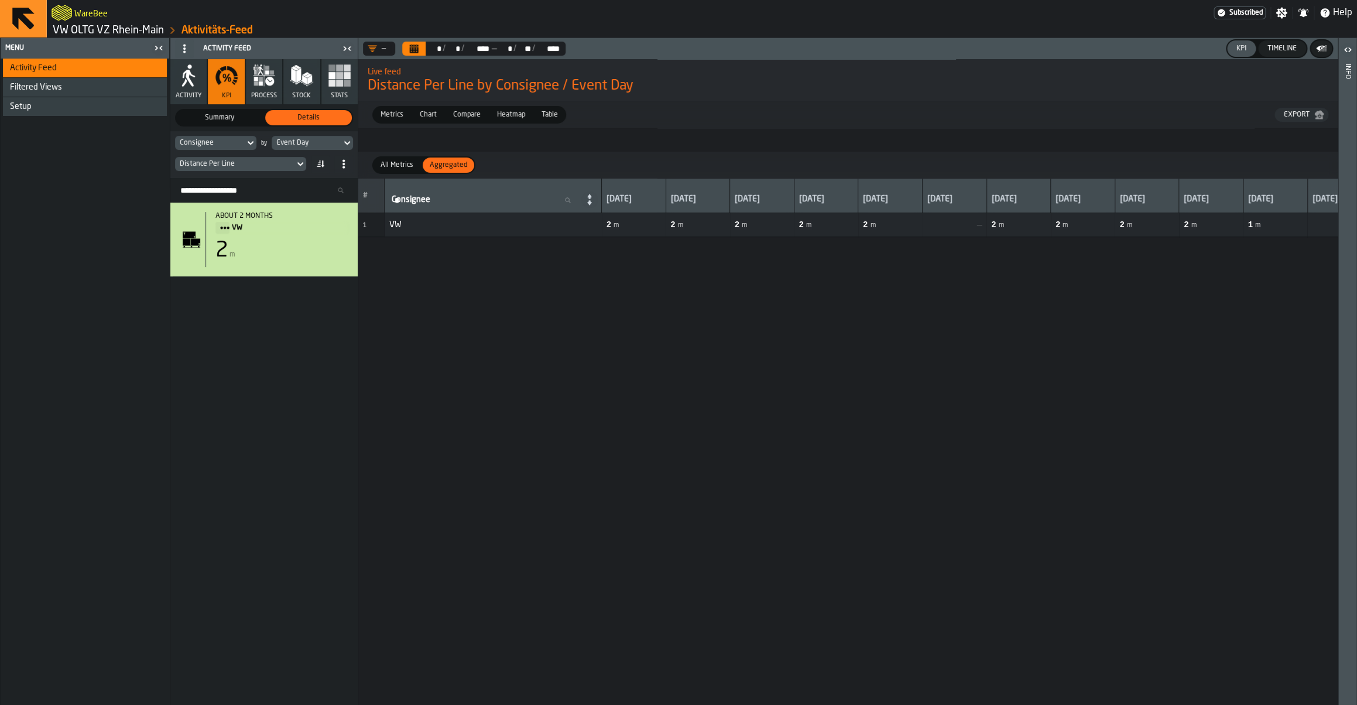
click at [126, 33] on link "VW OLTG VZ Rhein-Main" at bounding box center [108, 30] width 111 height 13
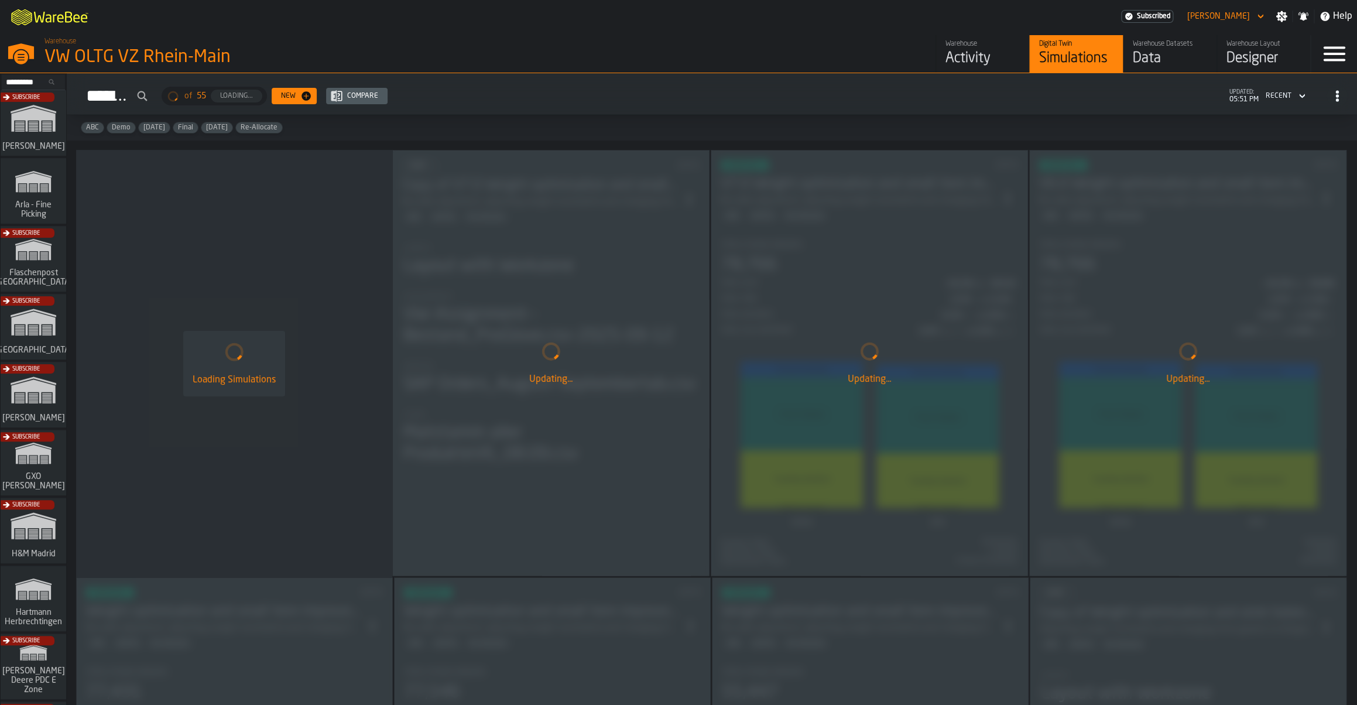
click at [1142, 54] on div "Data" at bounding box center [1170, 58] width 74 height 19
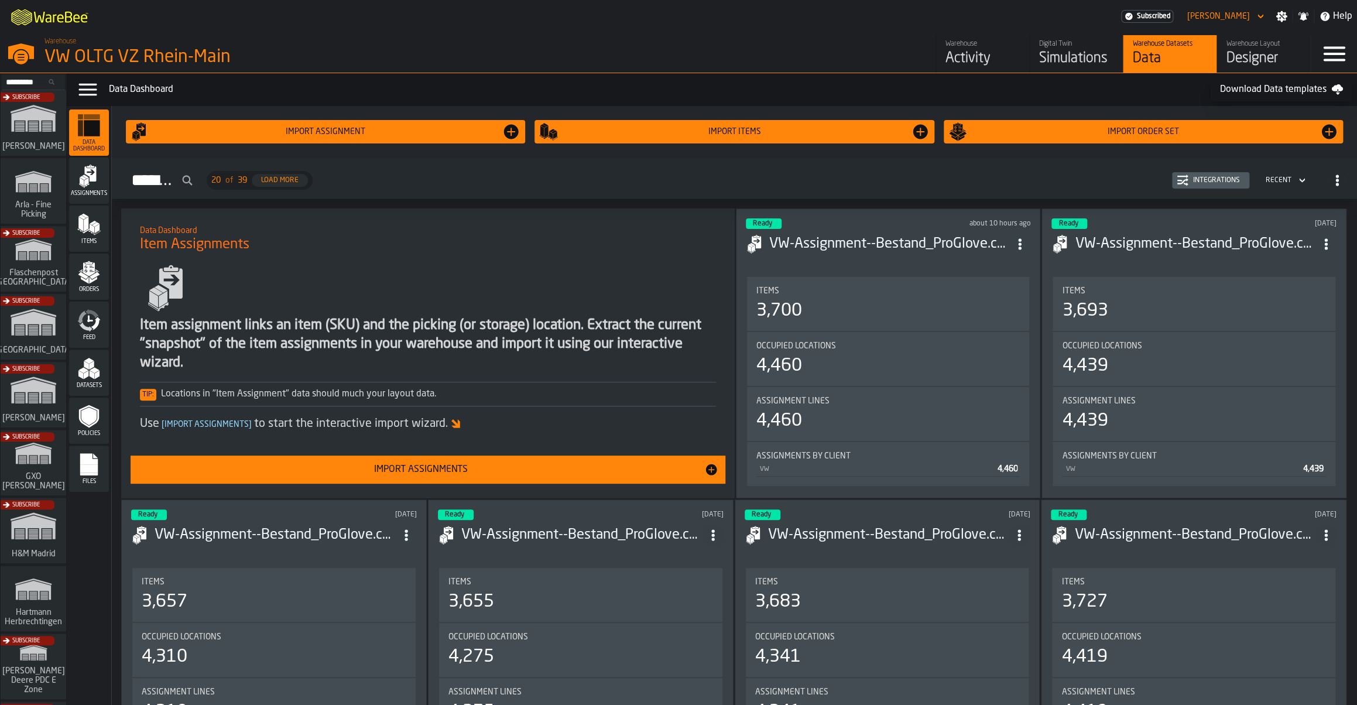
click at [93, 198] on div "Assignments" at bounding box center [89, 180] width 40 height 46
